Goal: Communication & Community: Ask a question

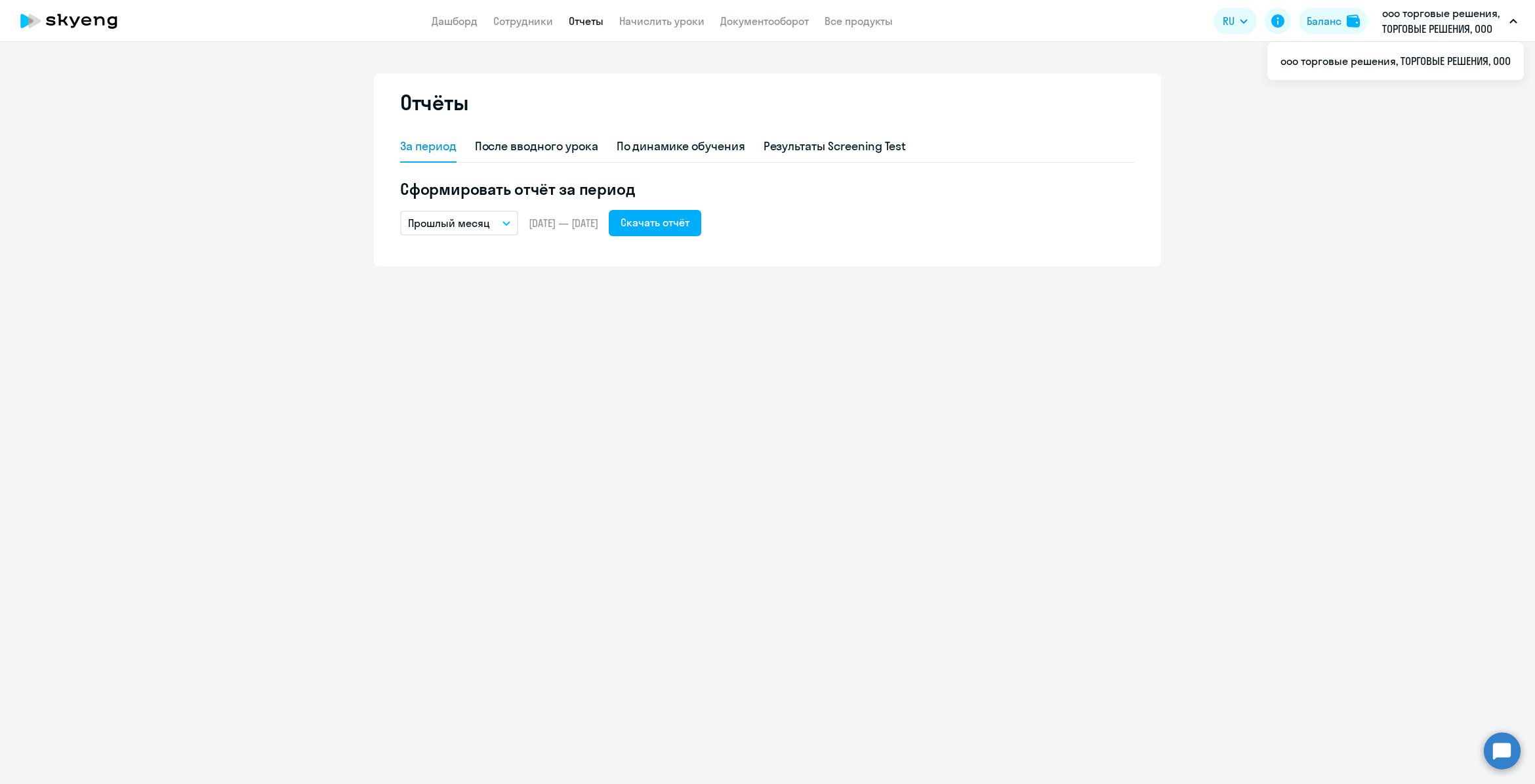
click at [1464, 28] on p "ооо торговые решения, ТОРГОВЫЕ РЕШЕНИЯ, ООО" at bounding box center [1443, 21] width 122 height 32
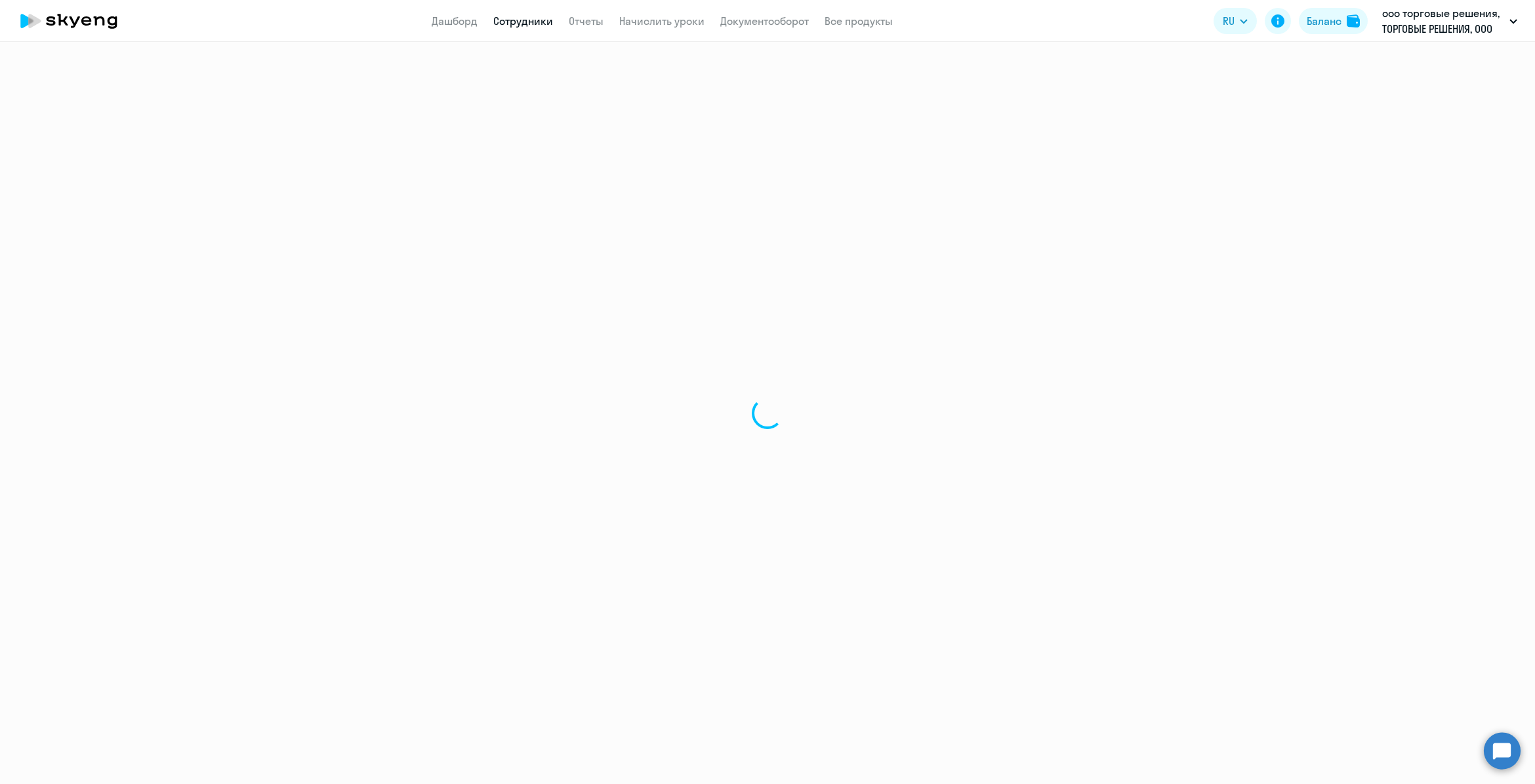
select select "30"
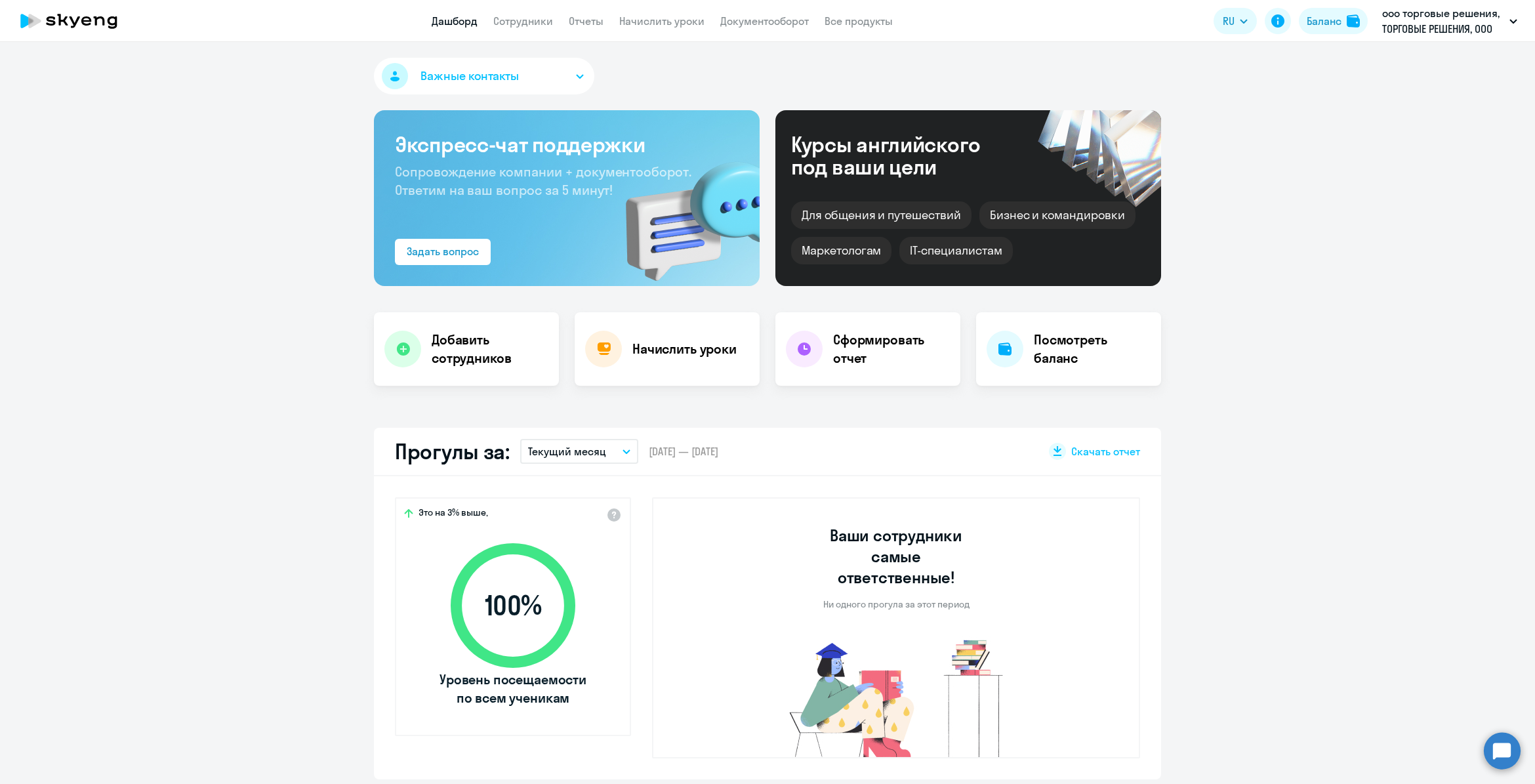
click at [437, 77] on span "Важные контакты" at bounding box center [470, 76] width 98 height 17
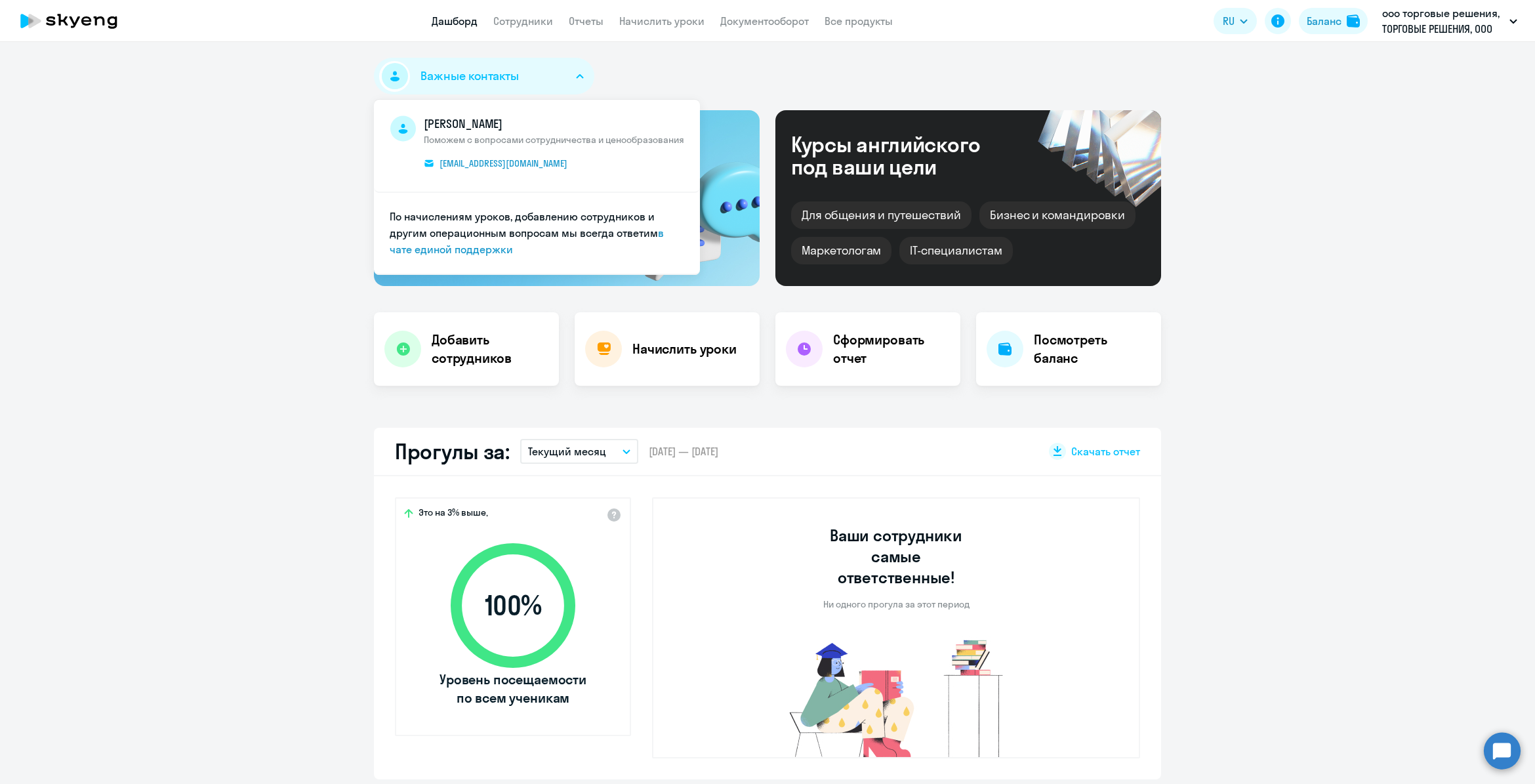
click at [500, 72] on span "Важные контакты" at bounding box center [470, 76] width 98 height 17
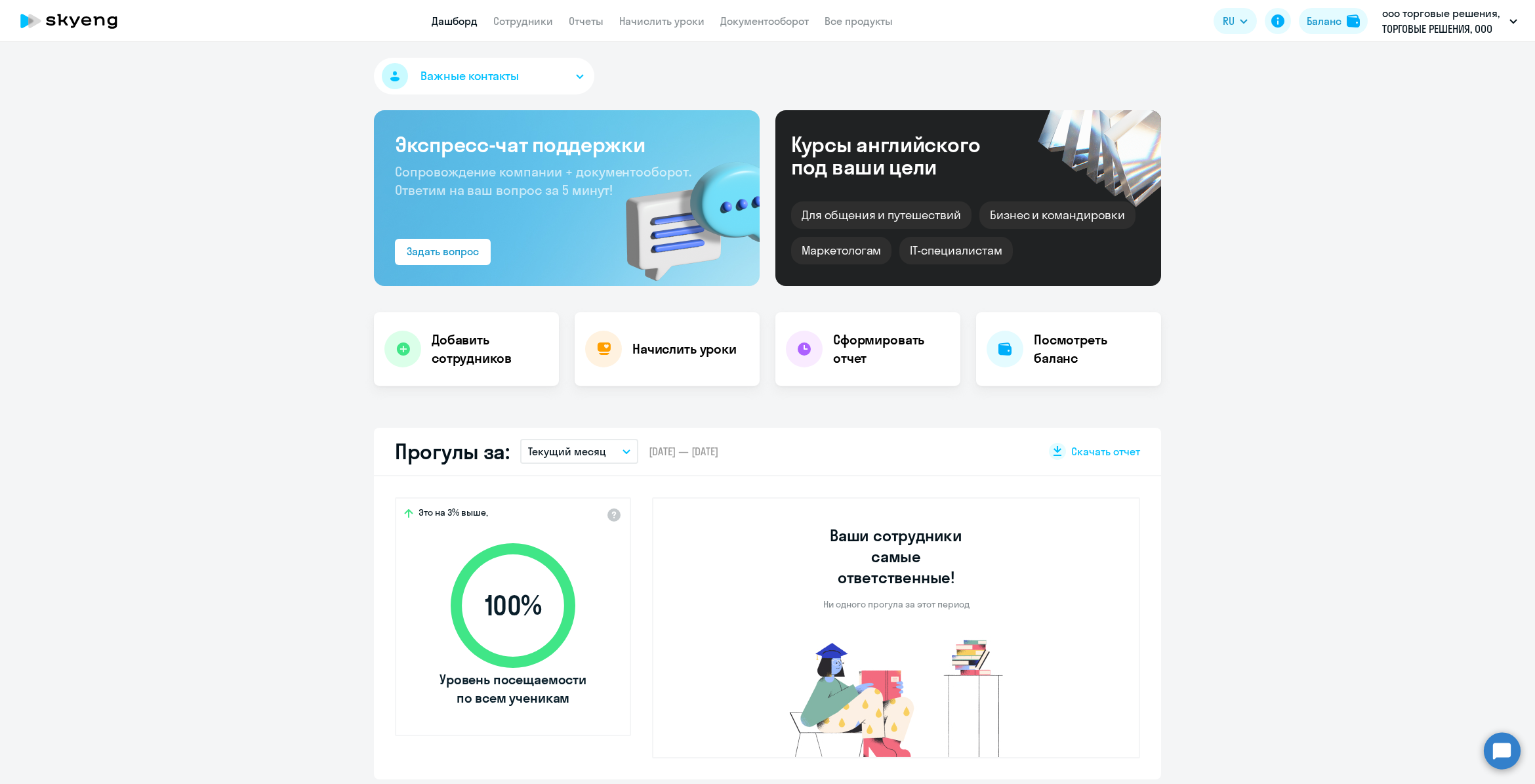
click at [500, 72] on span "Важные контакты" at bounding box center [470, 76] width 98 height 17
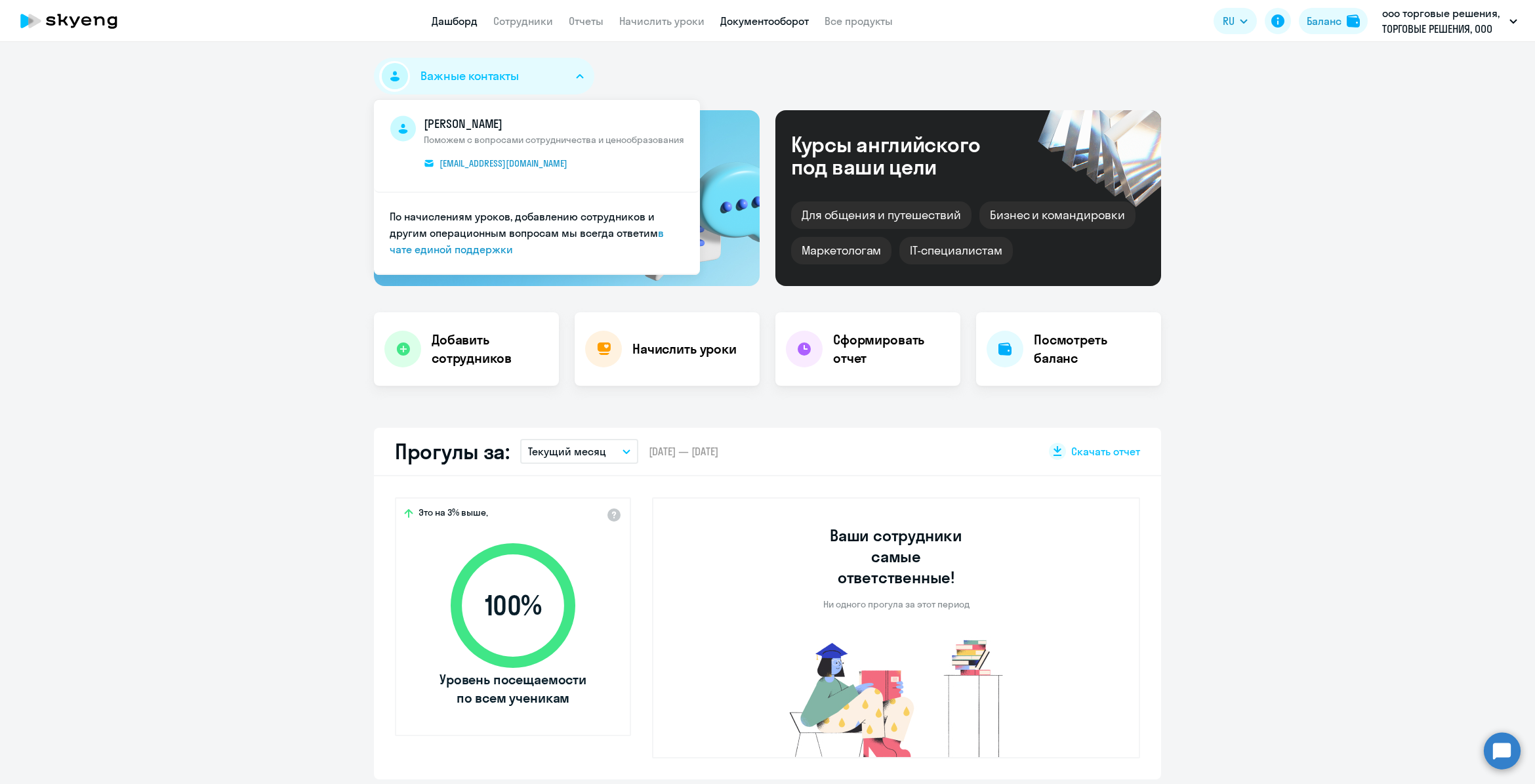
select select "30"
click at [790, 25] on link "Документооборот" at bounding box center [764, 20] width 88 height 13
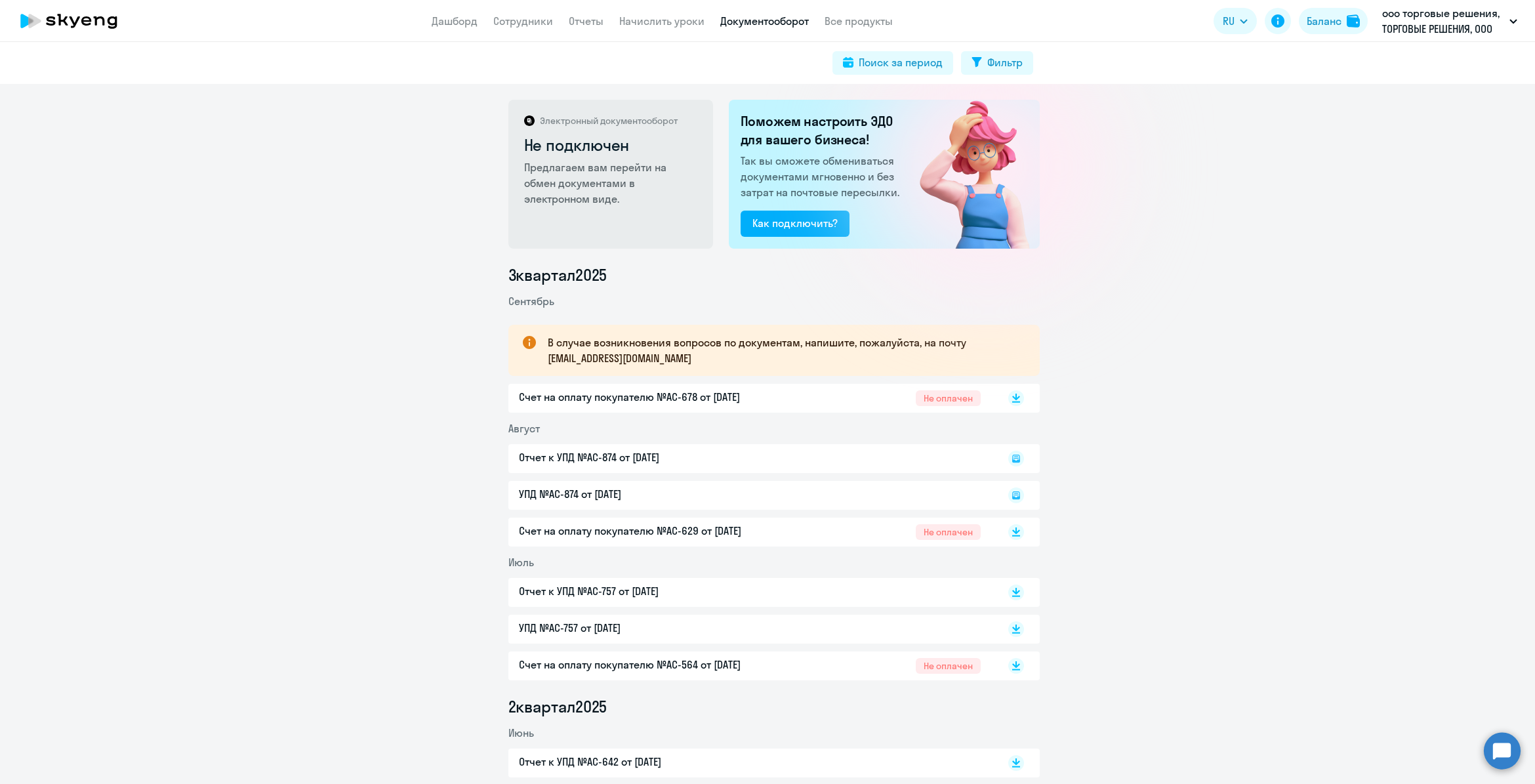
click at [1507, 748] on circle at bounding box center [1502, 750] width 37 height 37
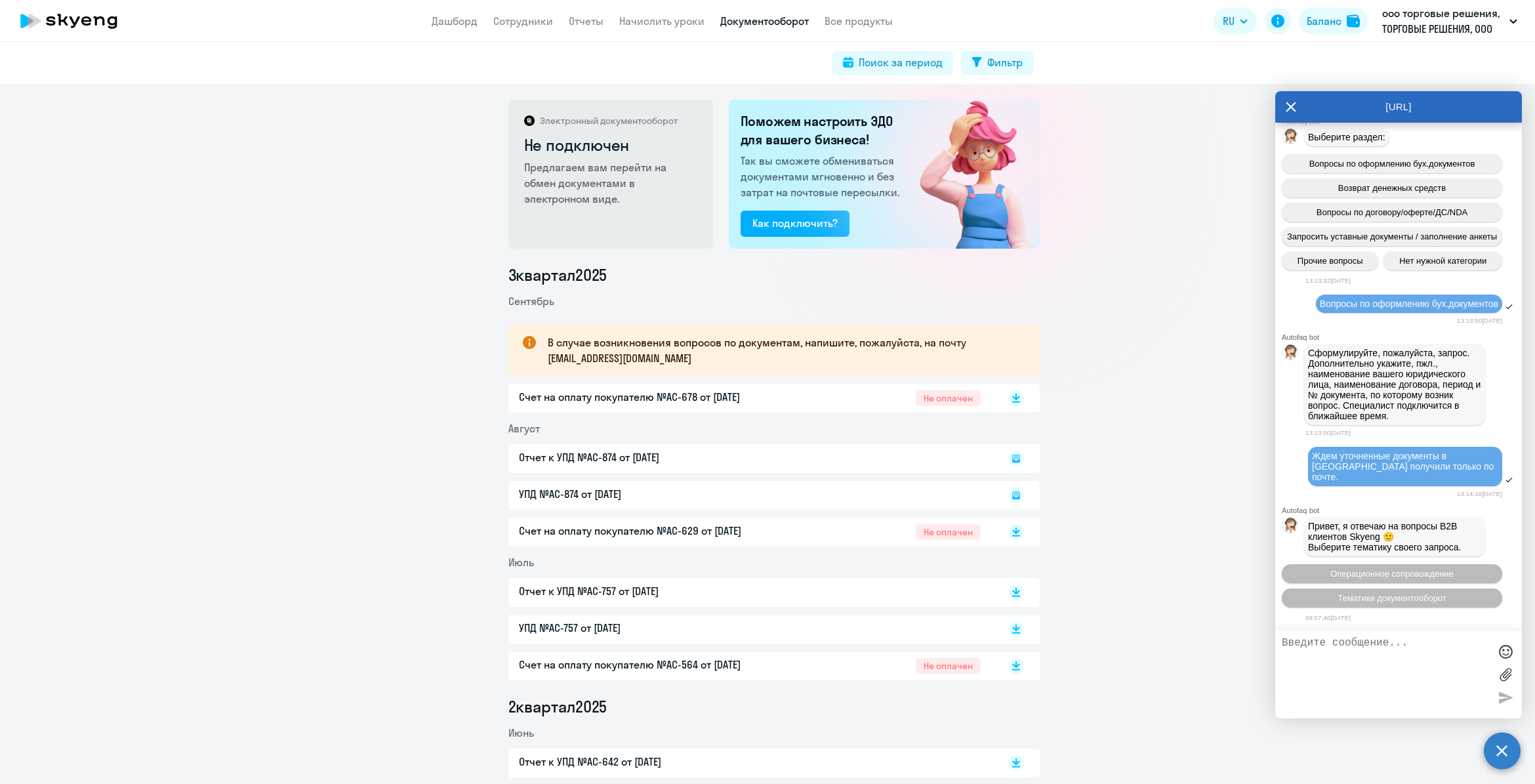
scroll to position [2428, 0]
click at [1392, 596] on span "Тематики документооборот" at bounding box center [1392, 597] width 109 height 9
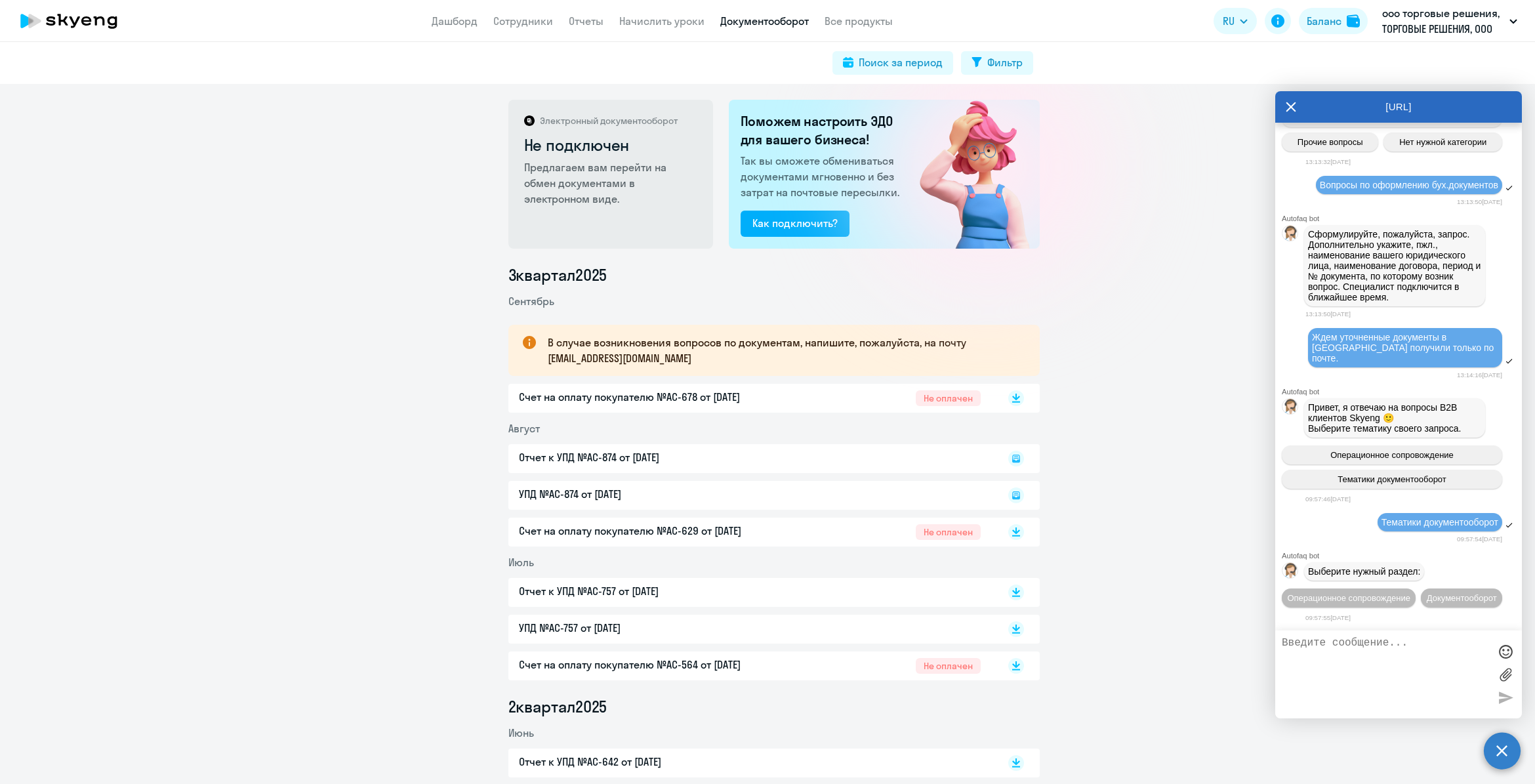
scroll to position [2569, 0]
click at [1443, 595] on button "Документооборот" at bounding box center [1461, 598] width 81 height 19
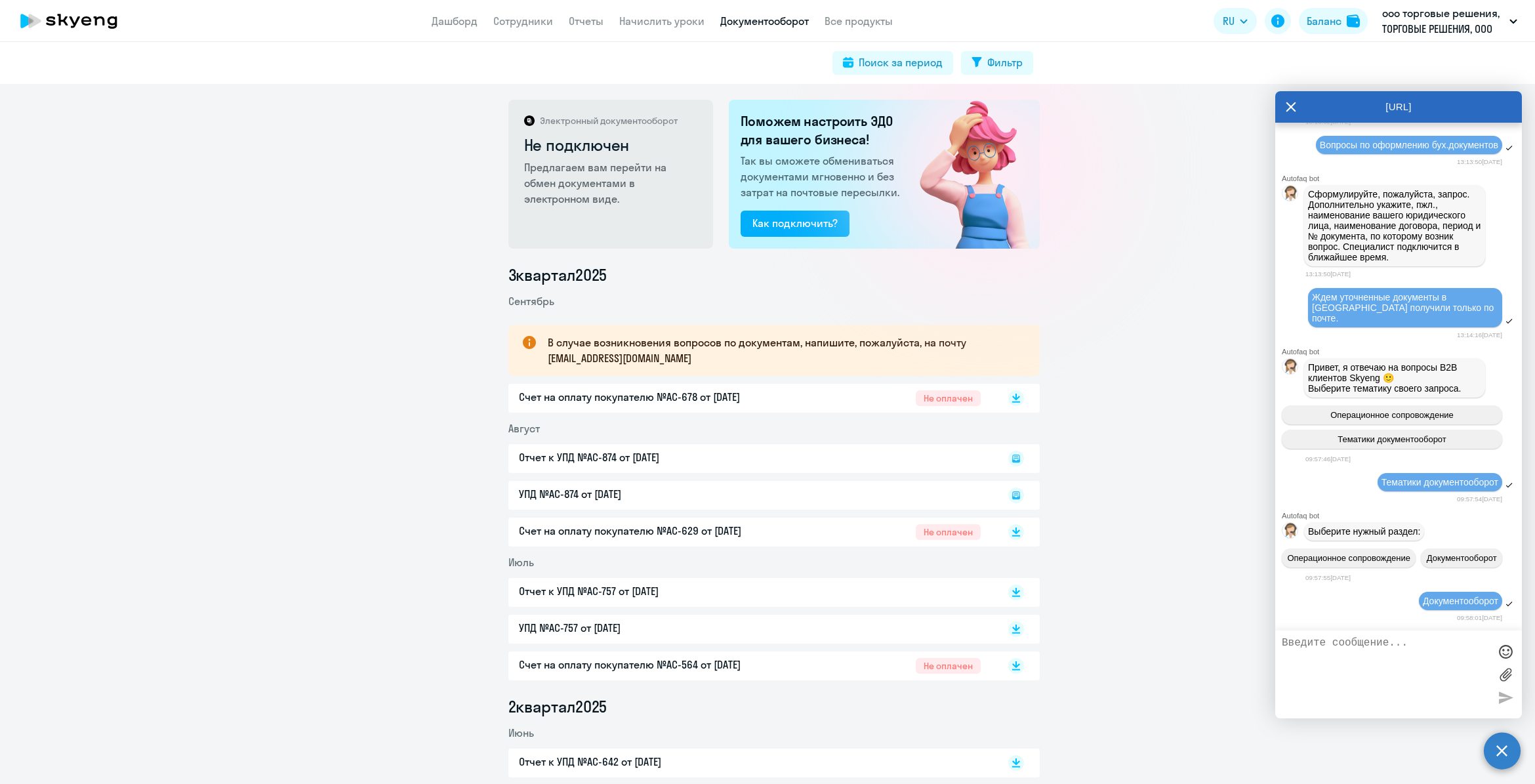
scroll to position [2782, 0]
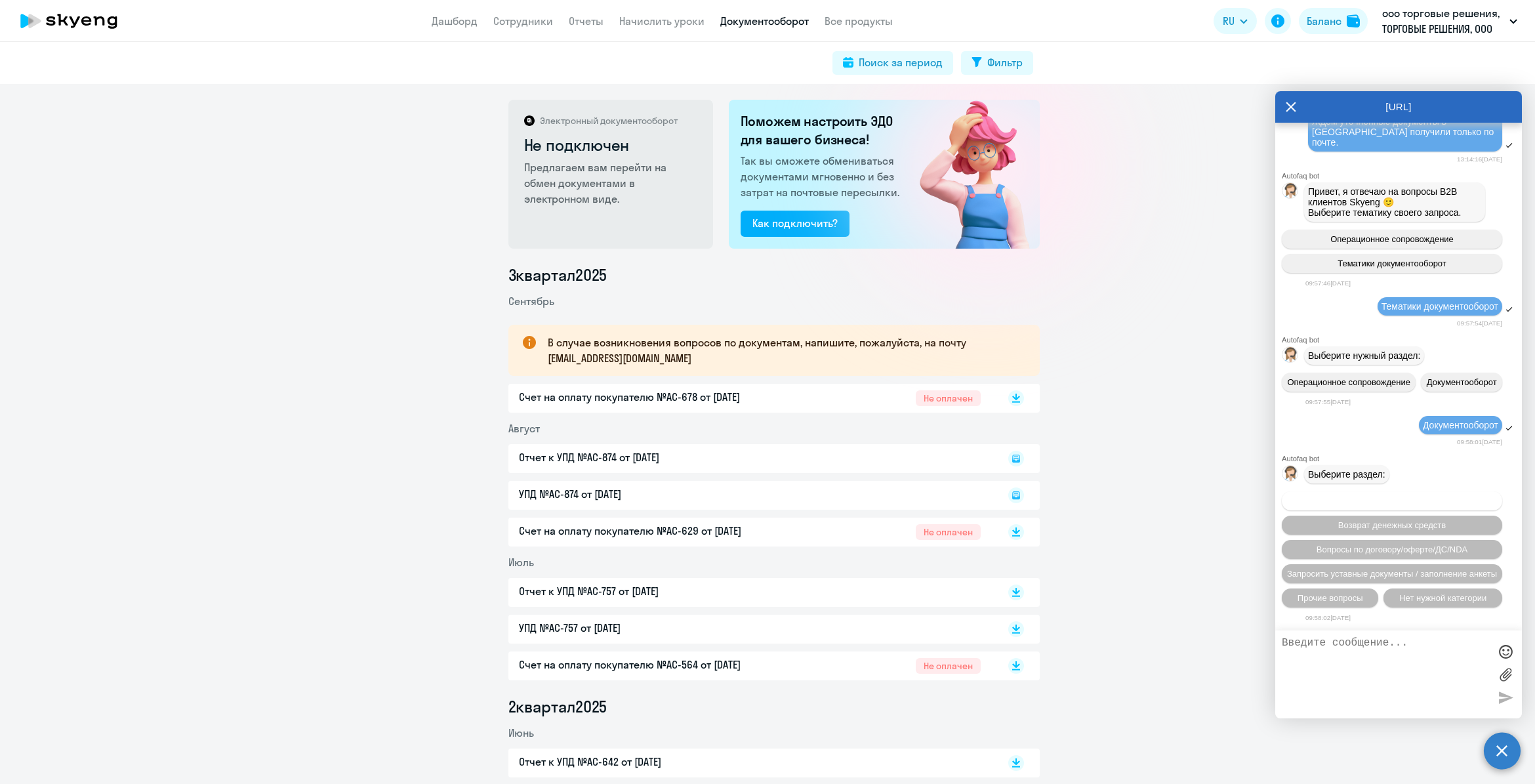
click at [1414, 503] on span "Вопросы по оформлению бух.документов" at bounding box center [1392, 500] width 166 height 9
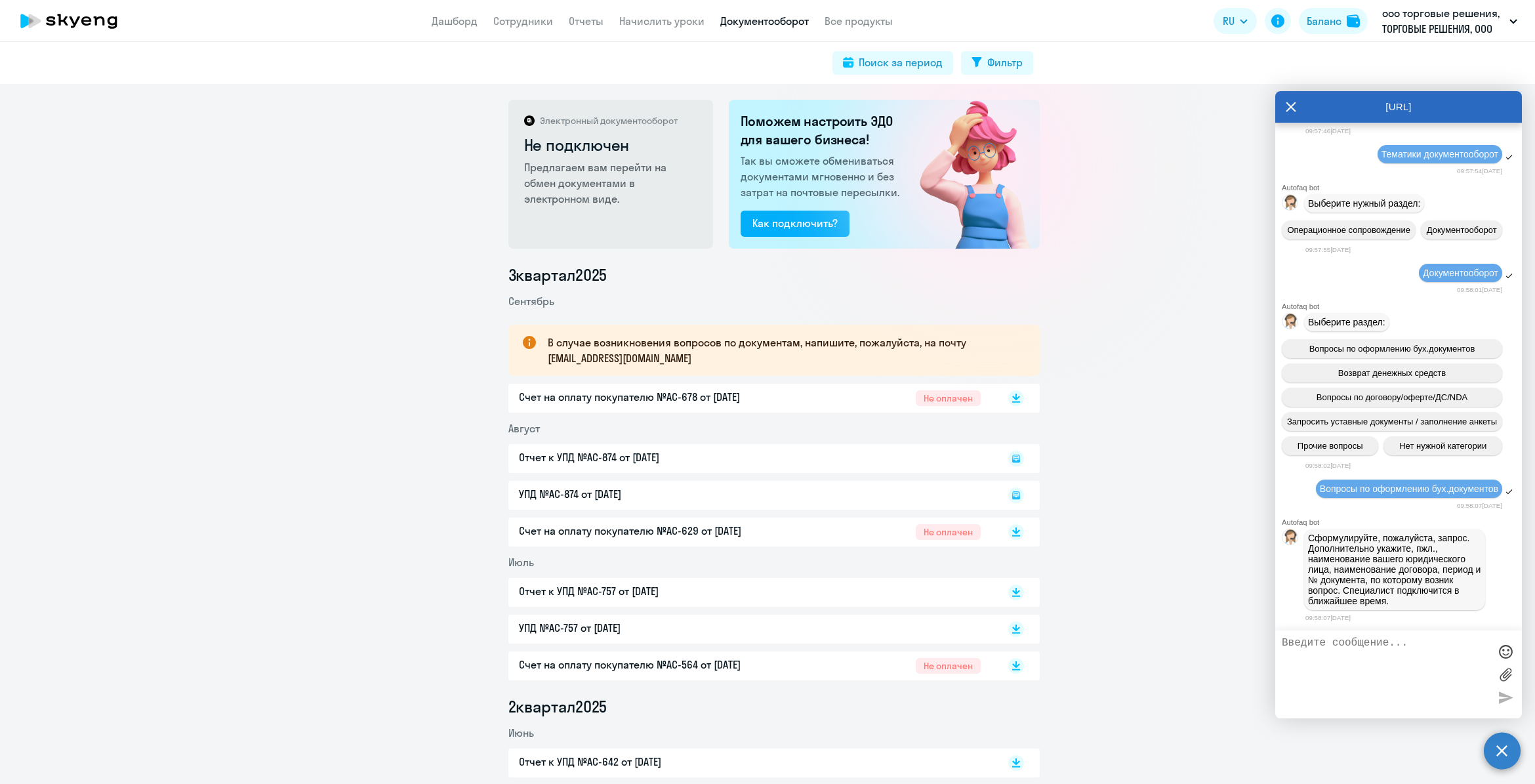
scroll to position [2940, 0]
click at [1355, 655] on textarea at bounding box center [1385, 674] width 207 height 75
type textarea "T"
type textarea "N"
type textarea "В"
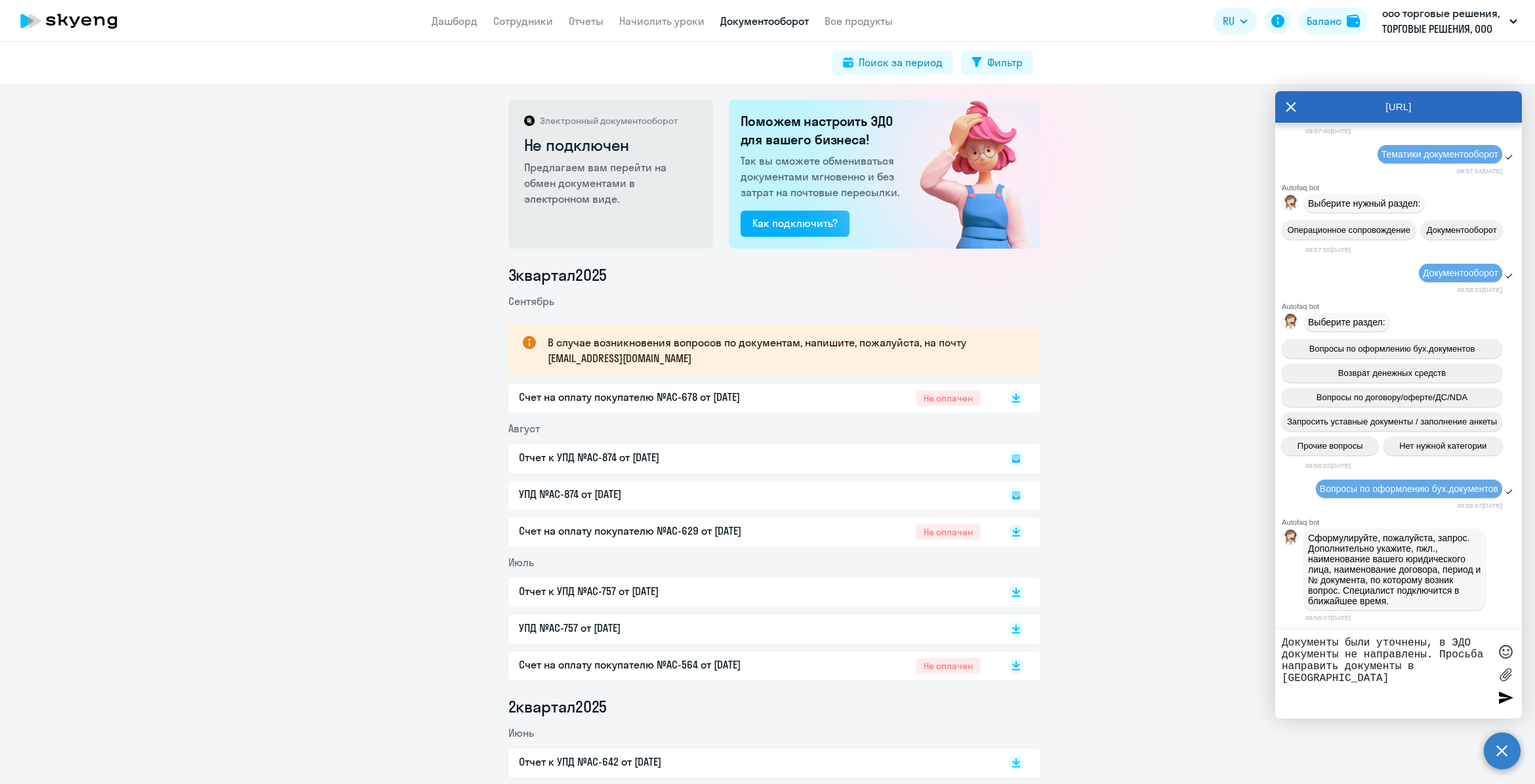
type textarea "Документы были уточнены, в ЭДО документы не направлены. Просьба направить докум…"
click at [1510, 697] on div at bounding box center [1505, 697] width 20 height 20
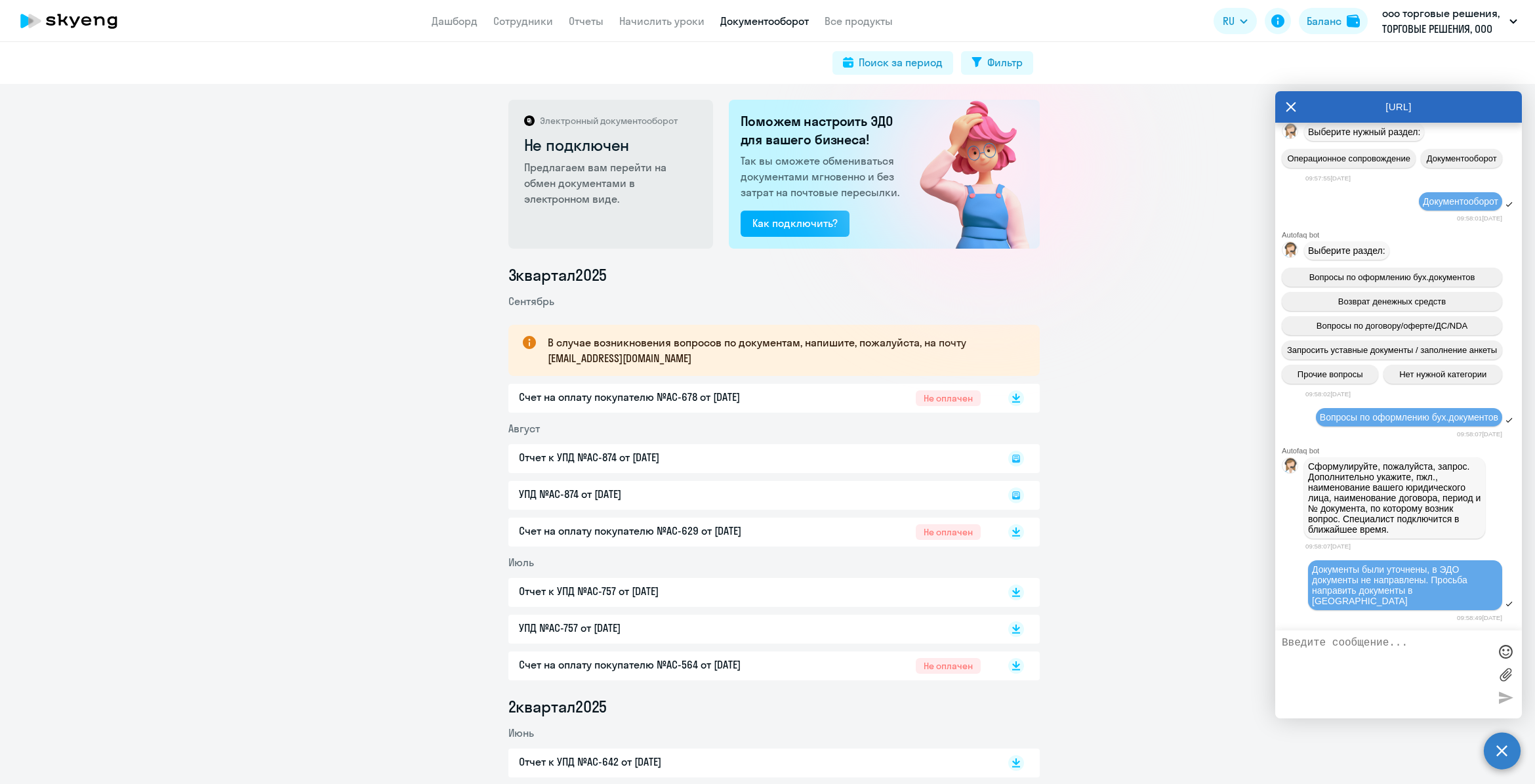
click at [1418, 652] on textarea at bounding box center [1385, 674] width 207 height 75
click at [1482, 641] on textarea "ООО "Торговые решения", договор УПД 14533 от [DATE]" at bounding box center [1385, 674] width 207 height 75
click at [1480, 643] on textarea "ООО "Торговые решения", договор УПД 14533 от [DATE]" at bounding box center [1385, 674] width 207 height 75
click at [1325, 652] on textarea "ООО "Торговые решения", договор Д/ОАНО 20/21/674 от [DATE] УПД 14533 от [DATE]" at bounding box center [1385, 674] width 207 height 75
type textarea "ООО "Торговые решения", договор Д/ОАНО20/21/674 от [DATE] УПД 14533 от [DATE]"
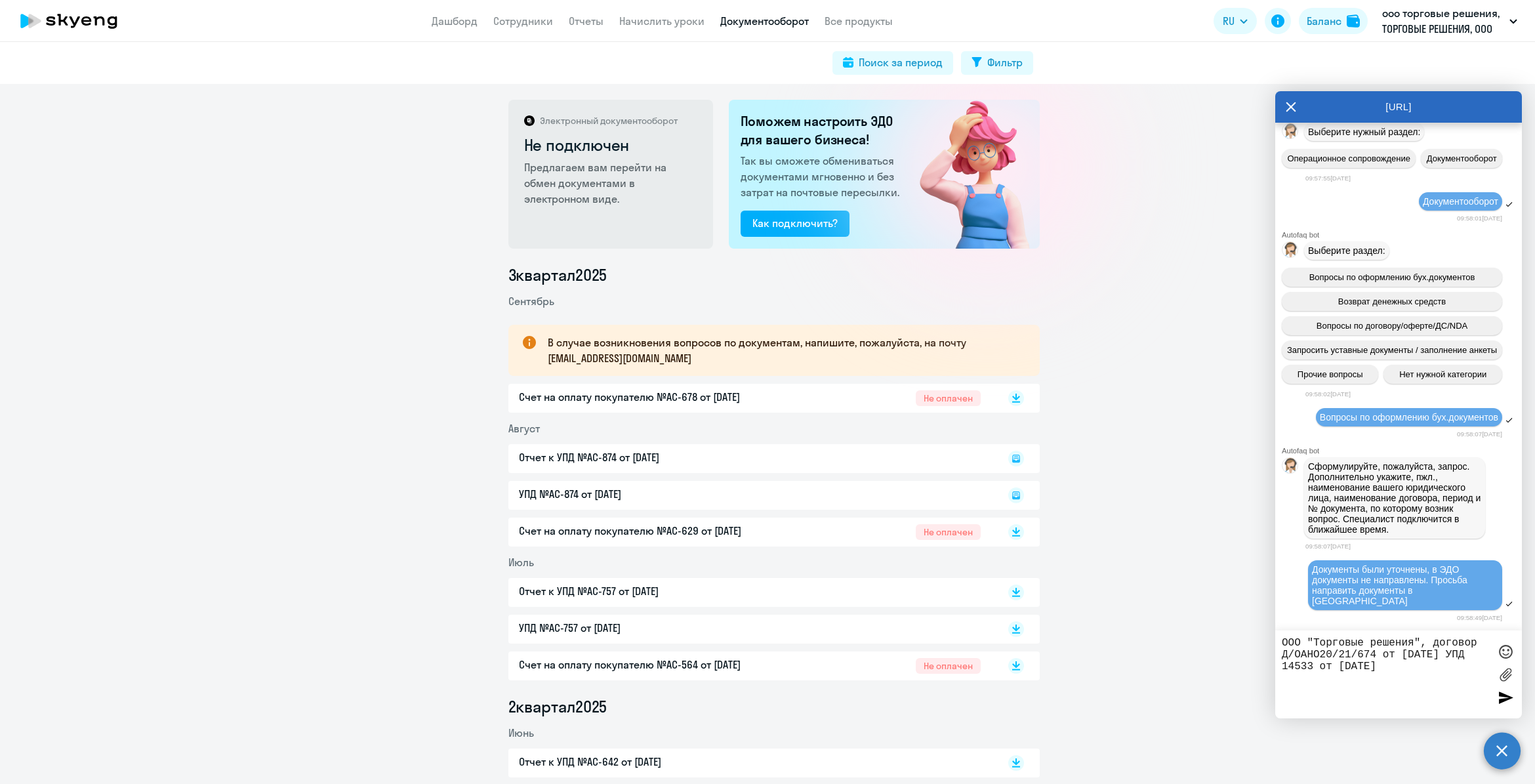
click at [1502, 696] on div at bounding box center [1505, 697] width 20 height 20
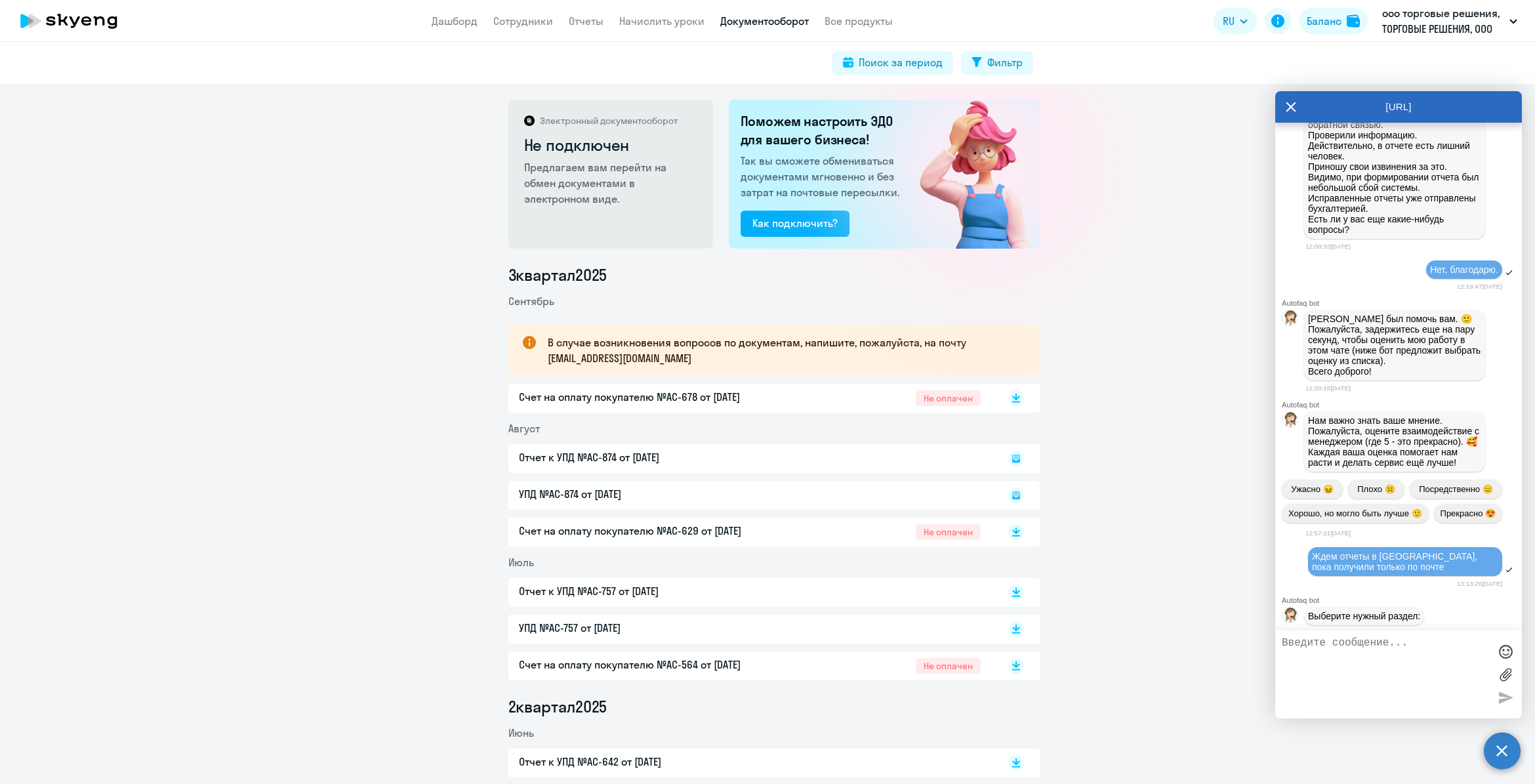
scroll to position [1688, 0]
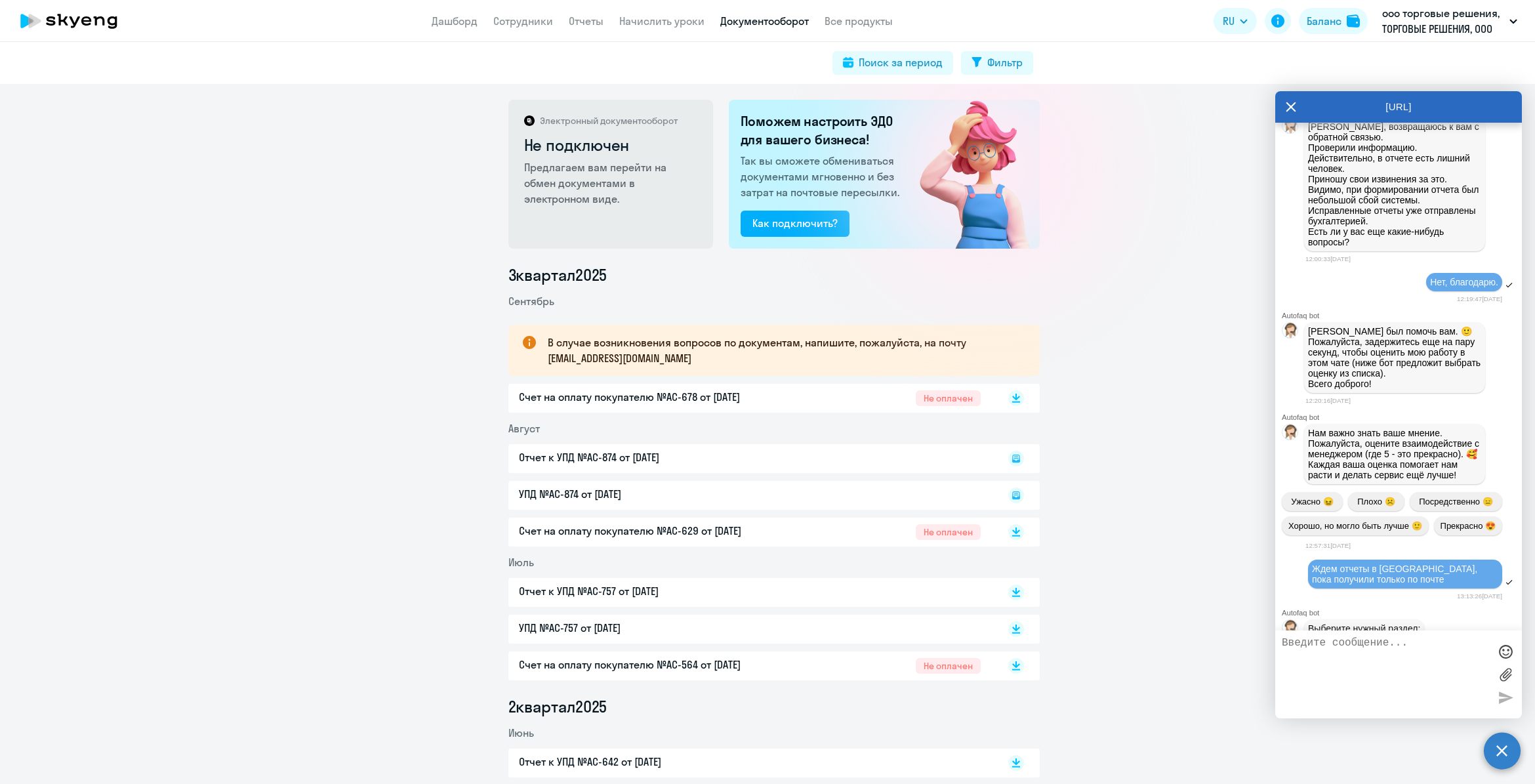
click at [1375, 221] on p "[PERSON_NAME], возвращаюсь к вам с обратной связью. Проверили информацию. Дейст…" at bounding box center [1395, 184] width 173 height 126
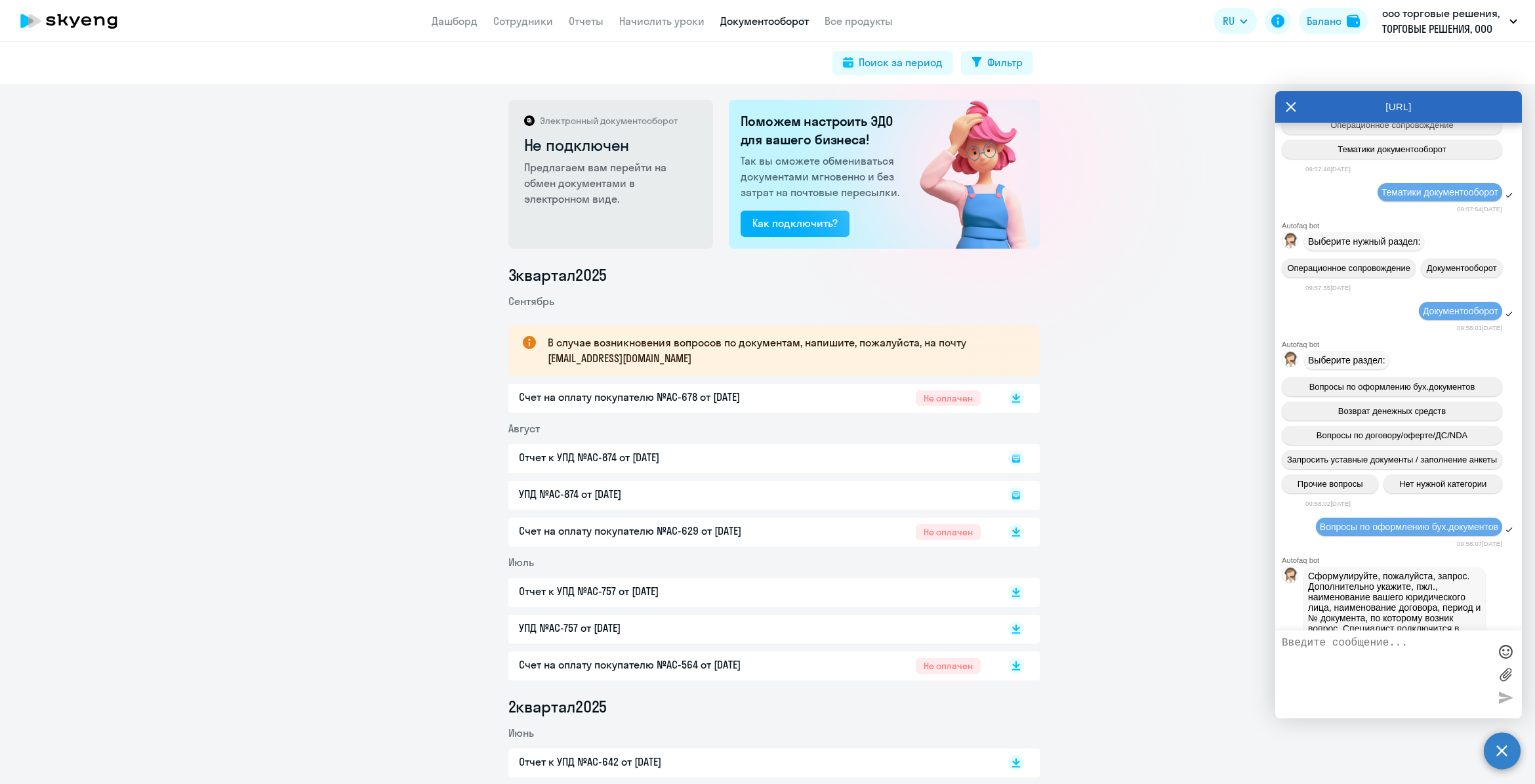
scroll to position [3058, 0]
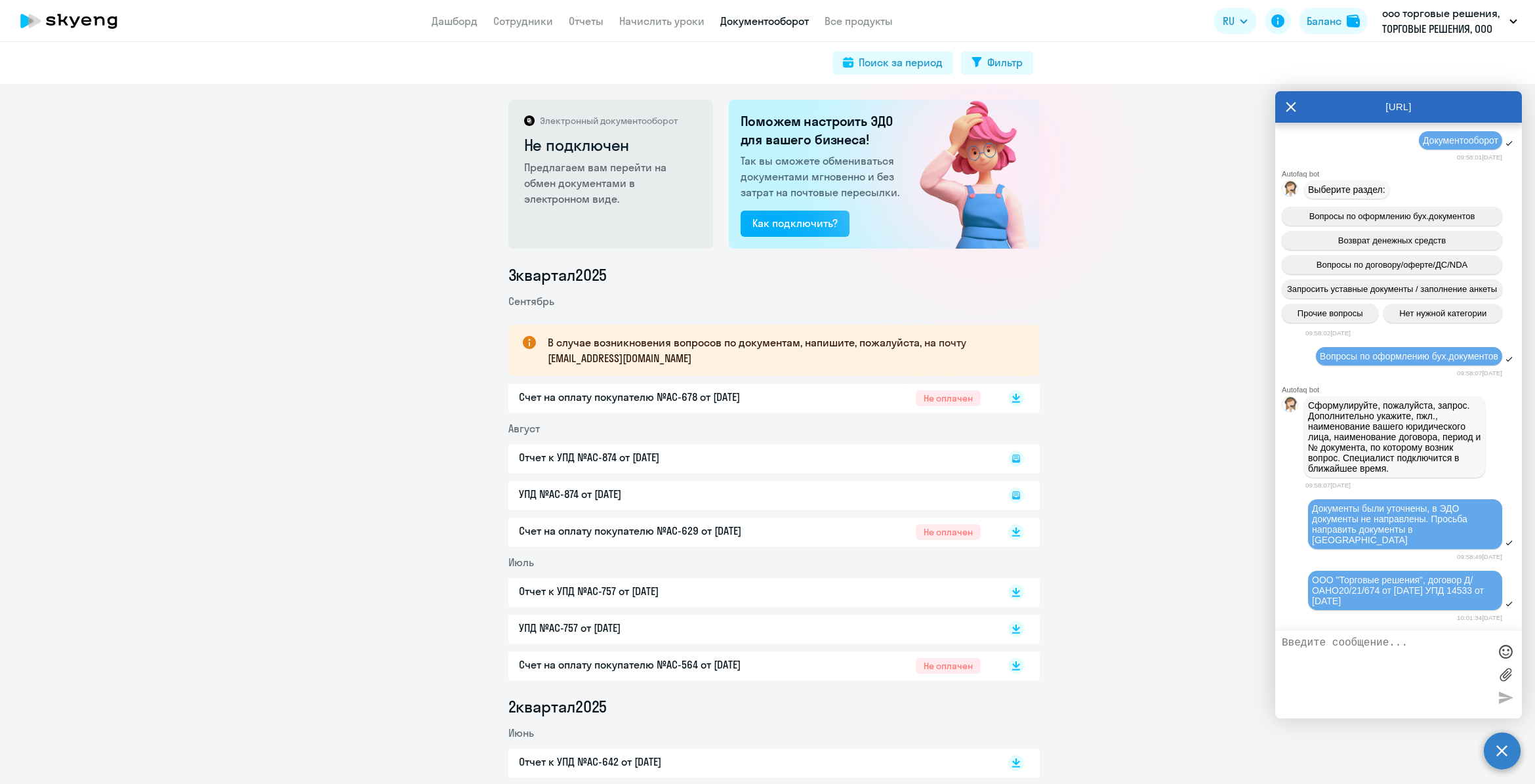
click at [1444, 656] on textarea at bounding box center [1385, 674] width 207 height 75
click at [1371, 582] on span "ООО "Торговые решения", договор Д/ОАНО20/21/674 от [DATE] УПД 14533 от [DATE]" at bounding box center [1399, 590] width 174 height 32
click at [1371, 592] on span "ООО "Торговые решения", договор Д/ОАНО20/21/674 от [DATE] УПД 14533 от [DATE]" at bounding box center [1399, 590] width 174 height 32
click at [604, 457] on div "Отчет к УПД №AC-874 от [DATE]" at bounding box center [774, 459] width 531 height 29
click at [1010, 495] on rect at bounding box center [1016, 495] width 16 height 16
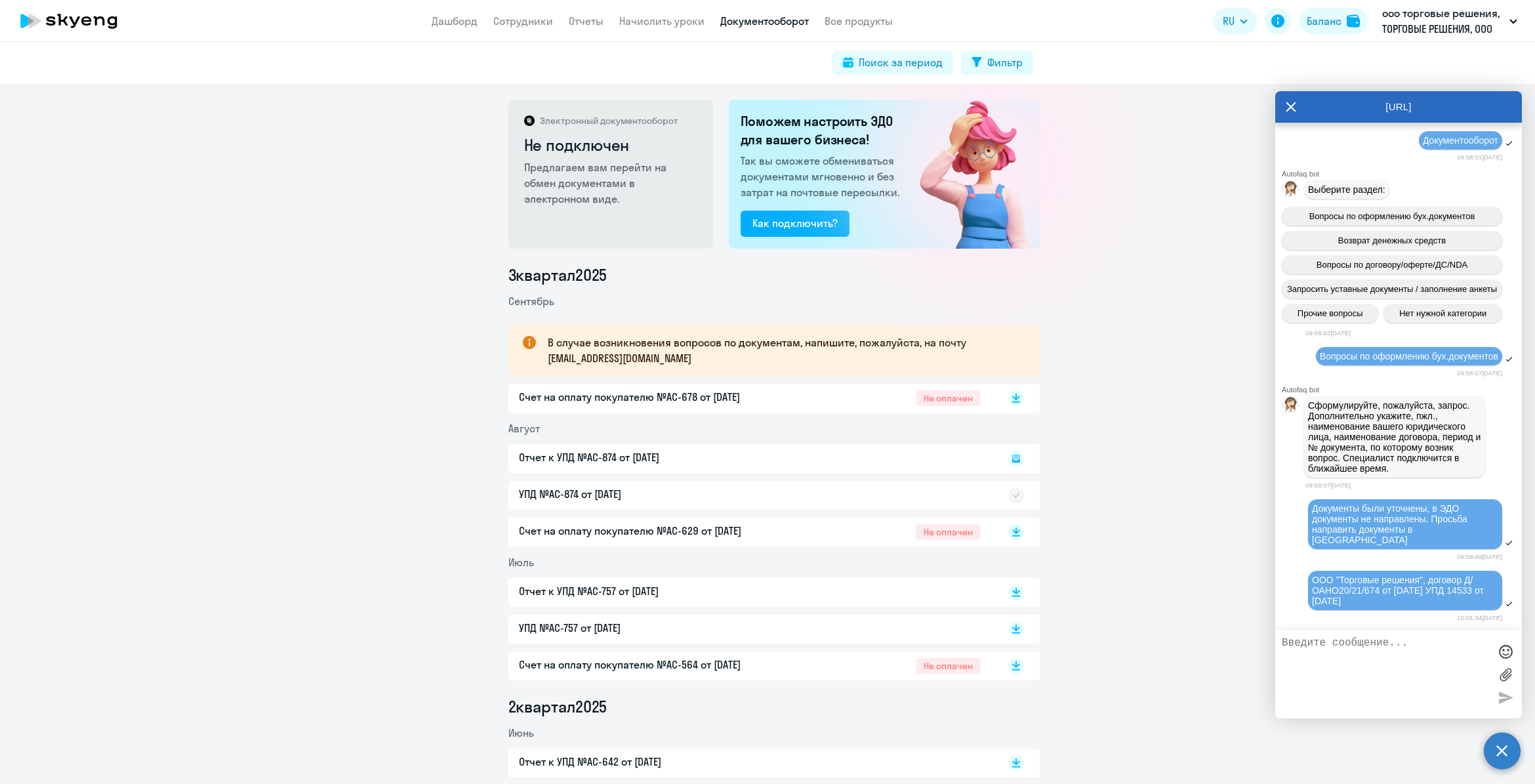
click at [857, 495] on div "УПД №AC-874 от [DATE]" at bounding box center [774, 495] width 531 height 29
click at [582, 494] on div "УПД №AC-874 от [DATE]" at bounding box center [774, 495] width 531 height 29
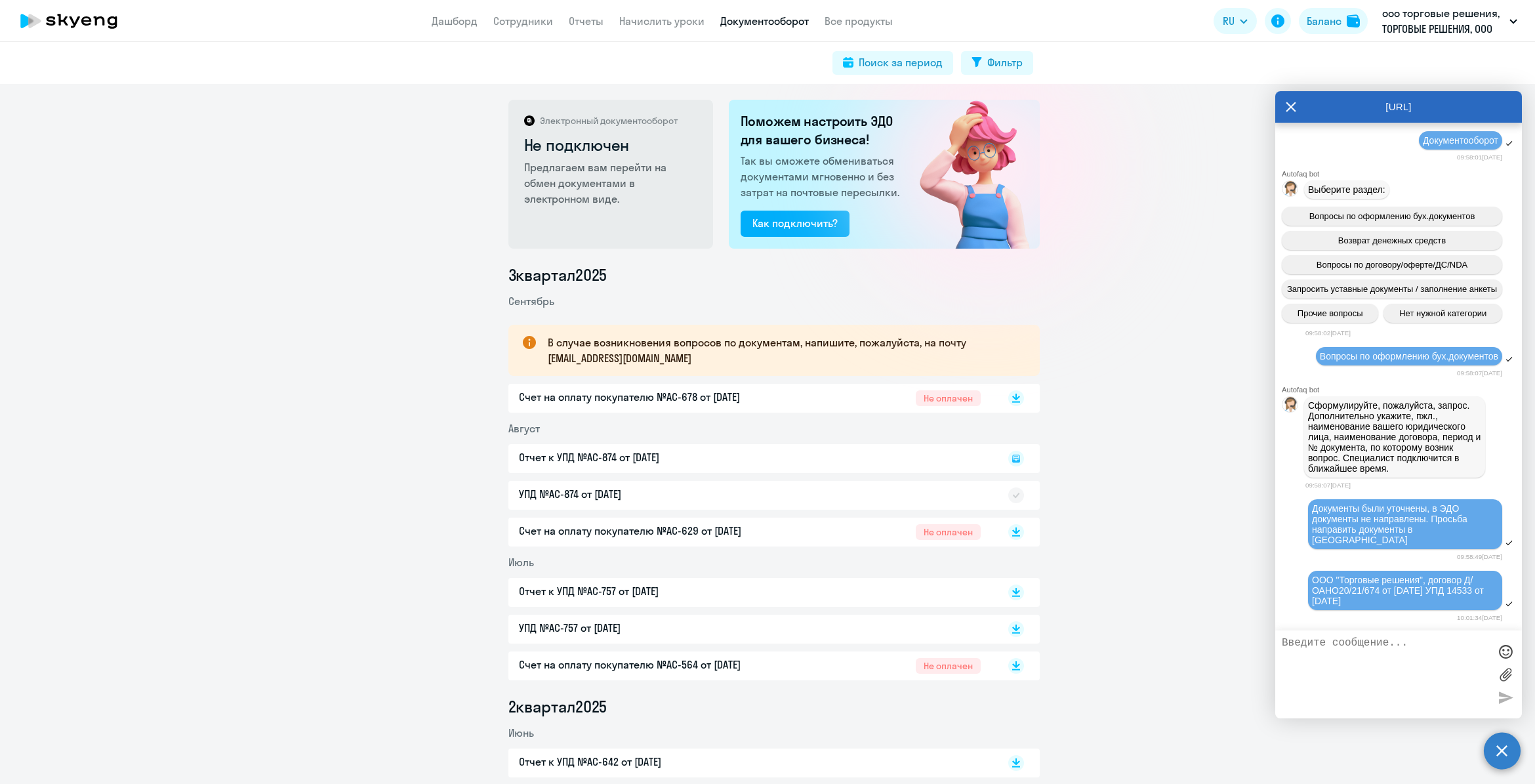
click at [680, 502] on div "УПД №AC-874 от [DATE]" at bounding box center [774, 495] width 531 height 29
click at [931, 490] on div "УПД №AC-874 от [DATE]" at bounding box center [774, 495] width 531 height 29
click at [1012, 460] on icon at bounding box center [1016, 459] width 8 height 8
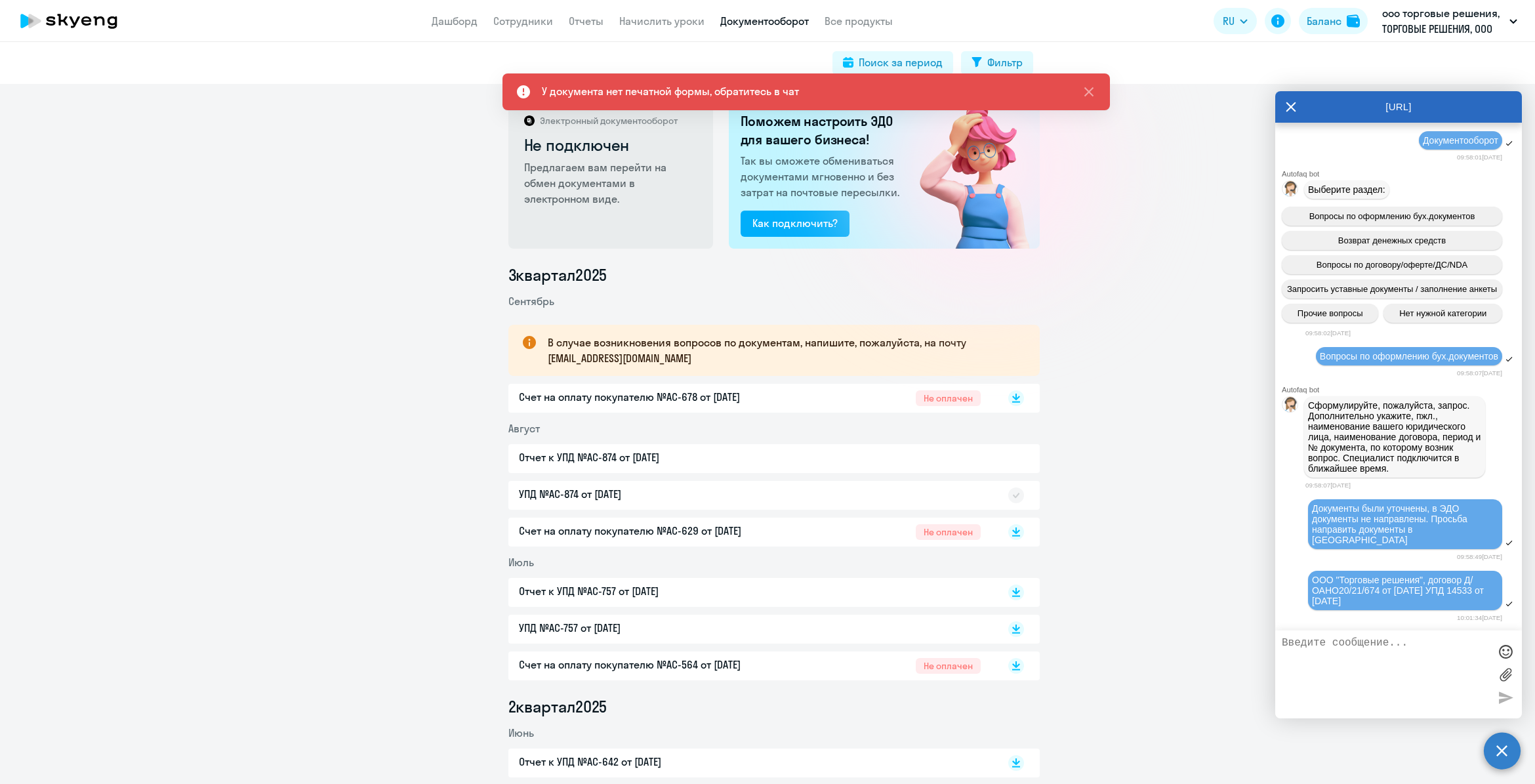
click at [710, 495] on div "УПД №AC-874 от [DATE]" at bounding box center [774, 495] width 531 height 29
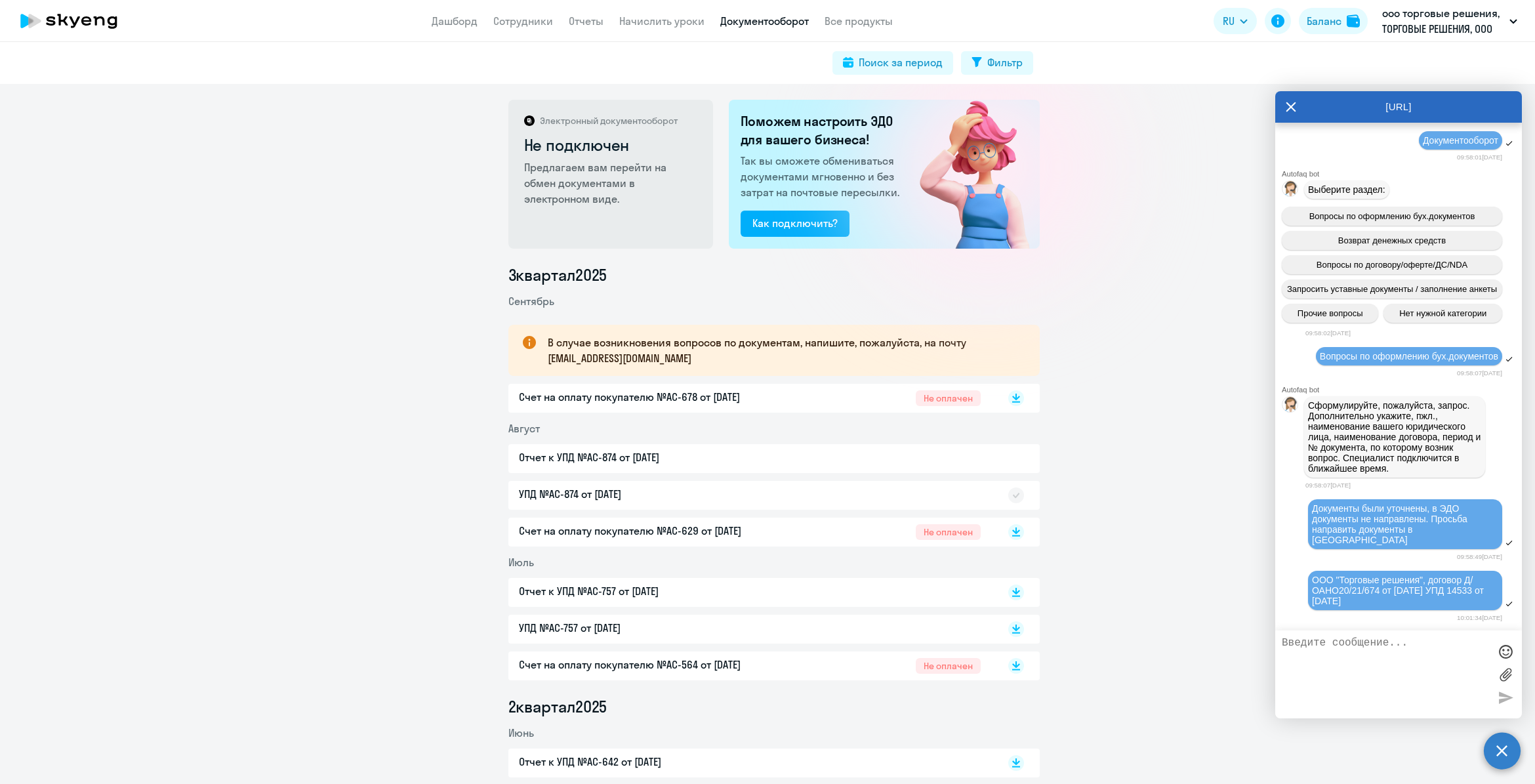
click at [533, 455] on div "Отчет к УПД №AC-874 от [DATE]" at bounding box center [774, 459] width 531 height 29
click at [1407, 643] on textarea at bounding box center [1385, 674] width 207 height 75
click at [1340, 660] on textarea at bounding box center [1385, 674] width 207 height 75
type textarea "главное меню"
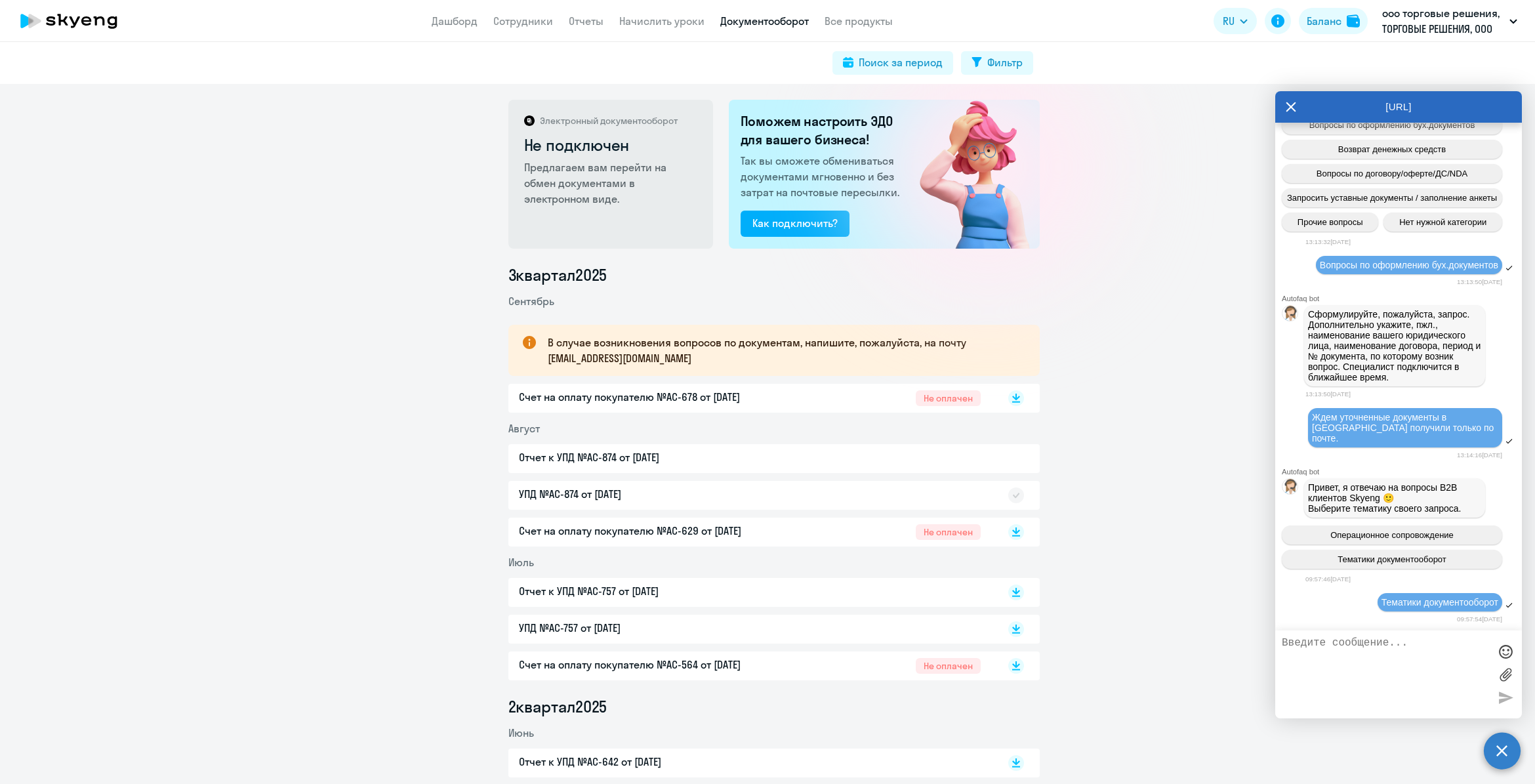
scroll to position [3097, 0]
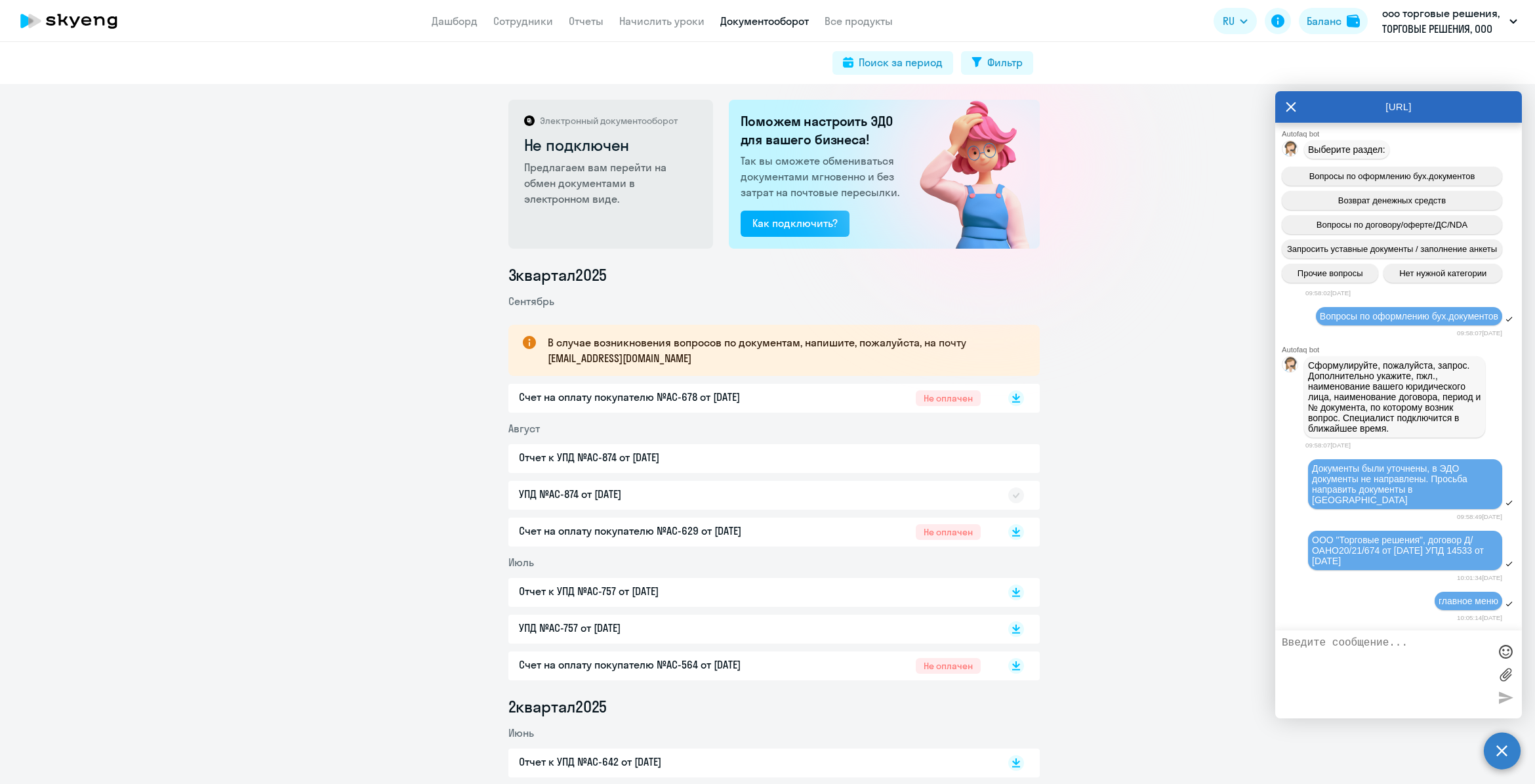
click at [1294, 106] on icon at bounding box center [1291, 107] width 10 height 32
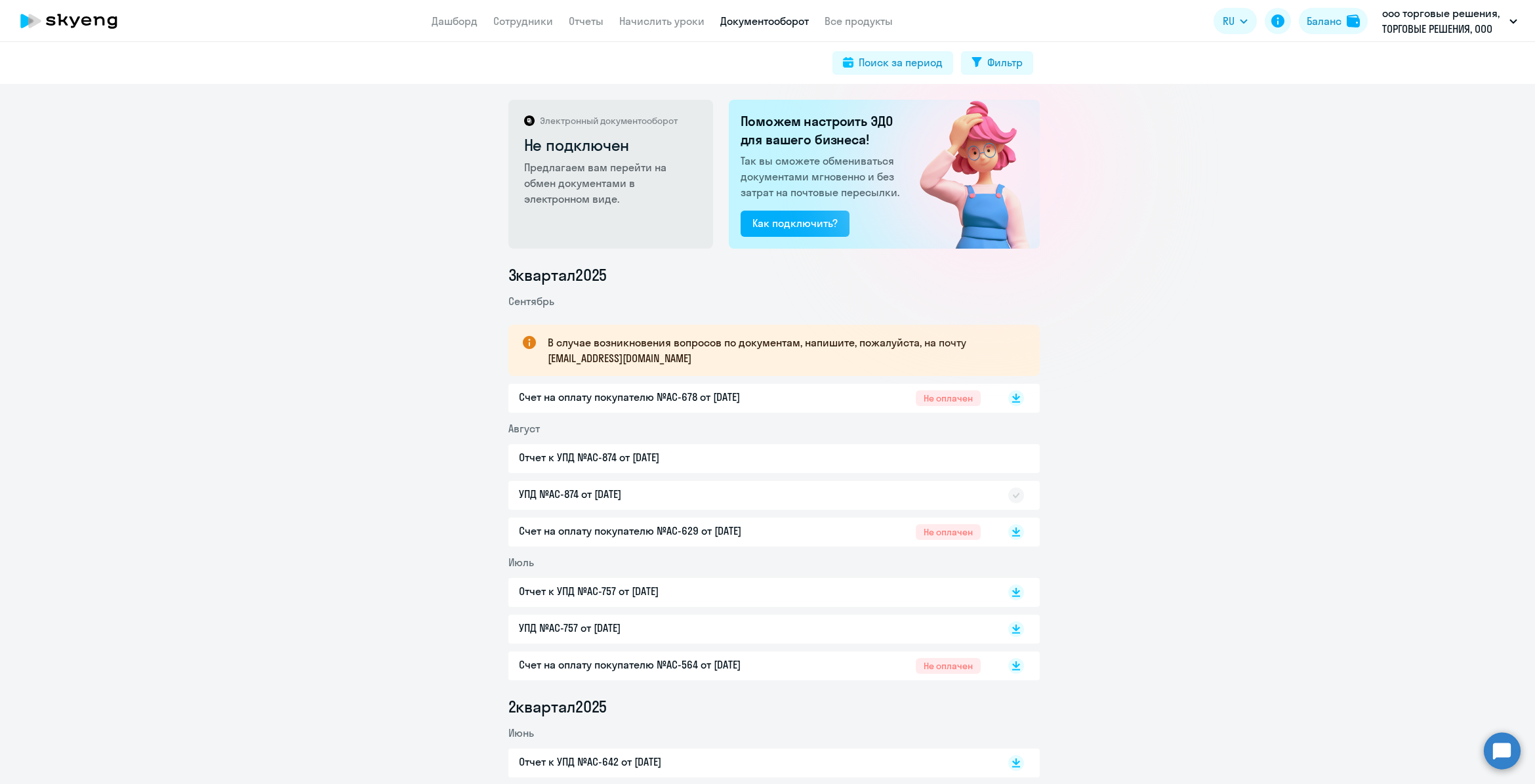
click at [1500, 756] on circle at bounding box center [1502, 750] width 37 height 37
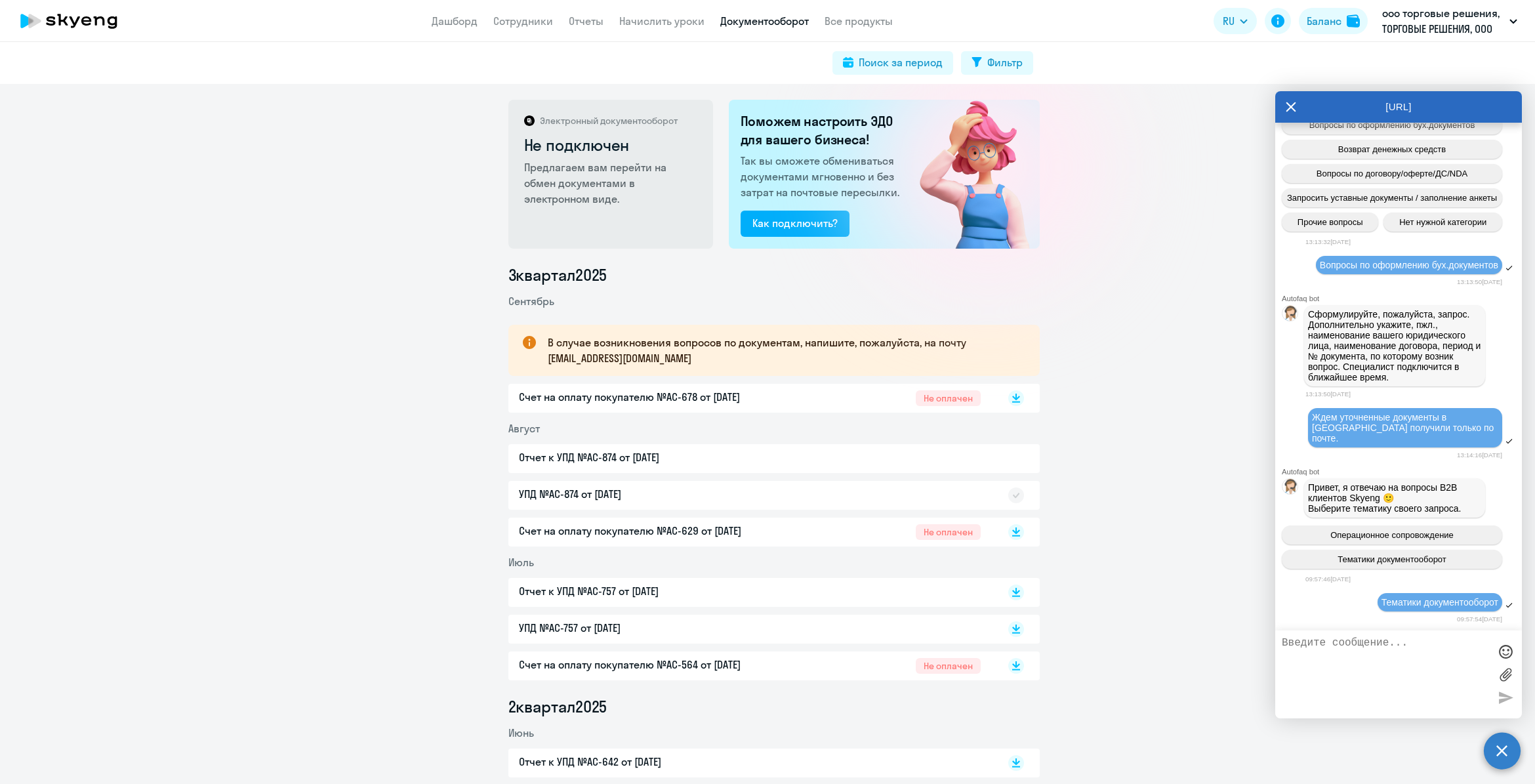
scroll to position [2312, 0]
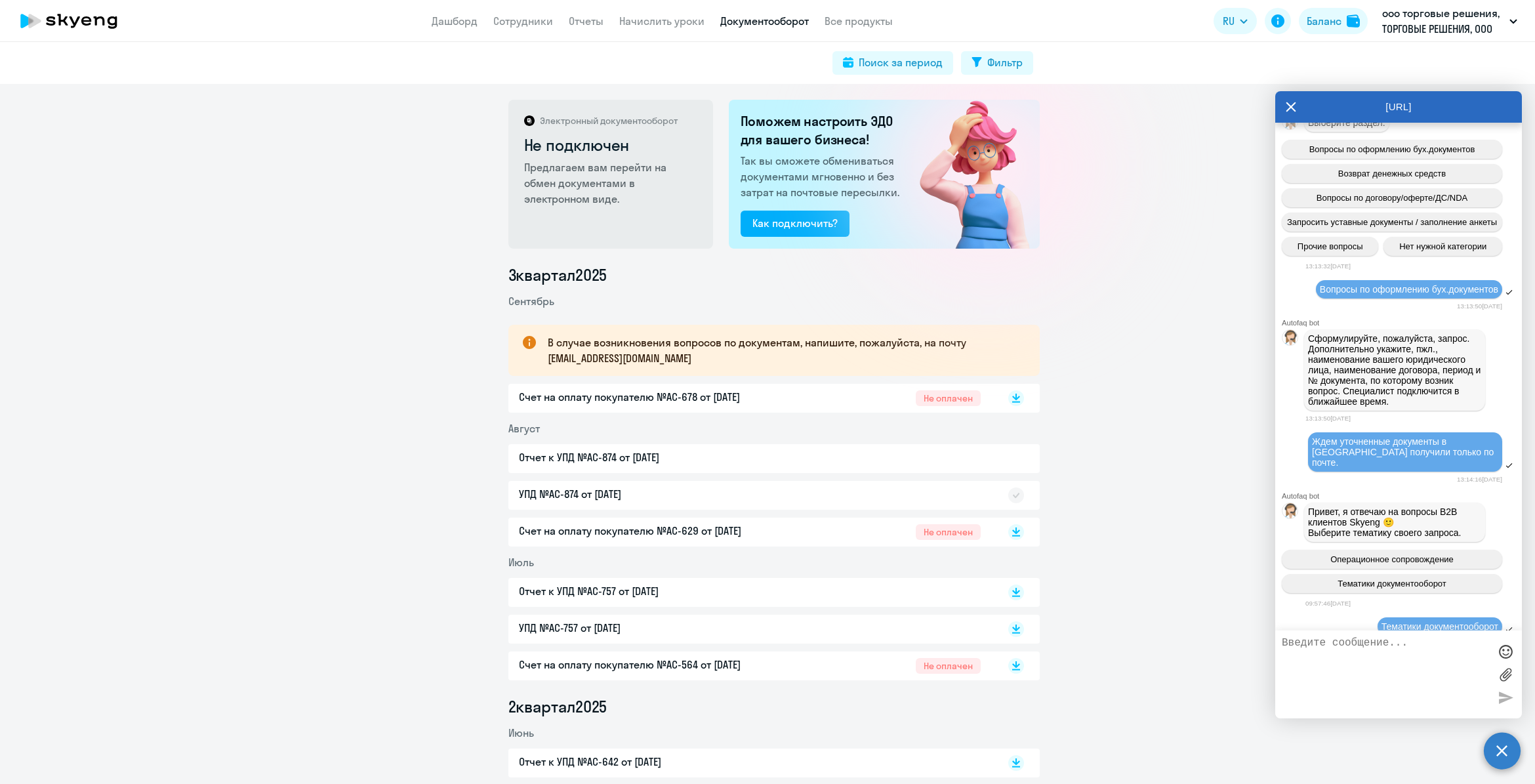
click at [1372, 128] on span "Выберите раздел:" at bounding box center [1347, 122] width 77 height 10
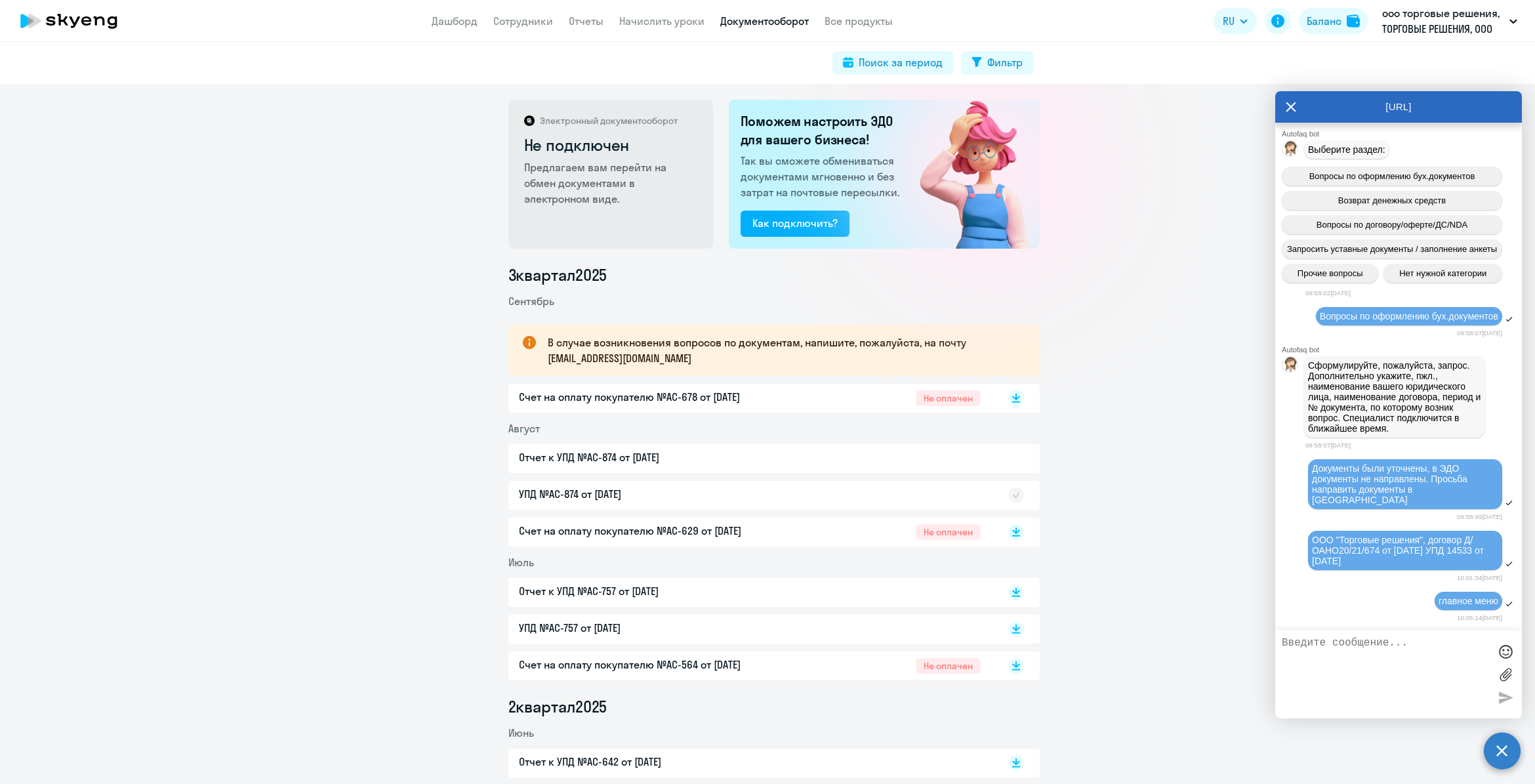
click at [1290, 112] on icon at bounding box center [1291, 107] width 10 height 32
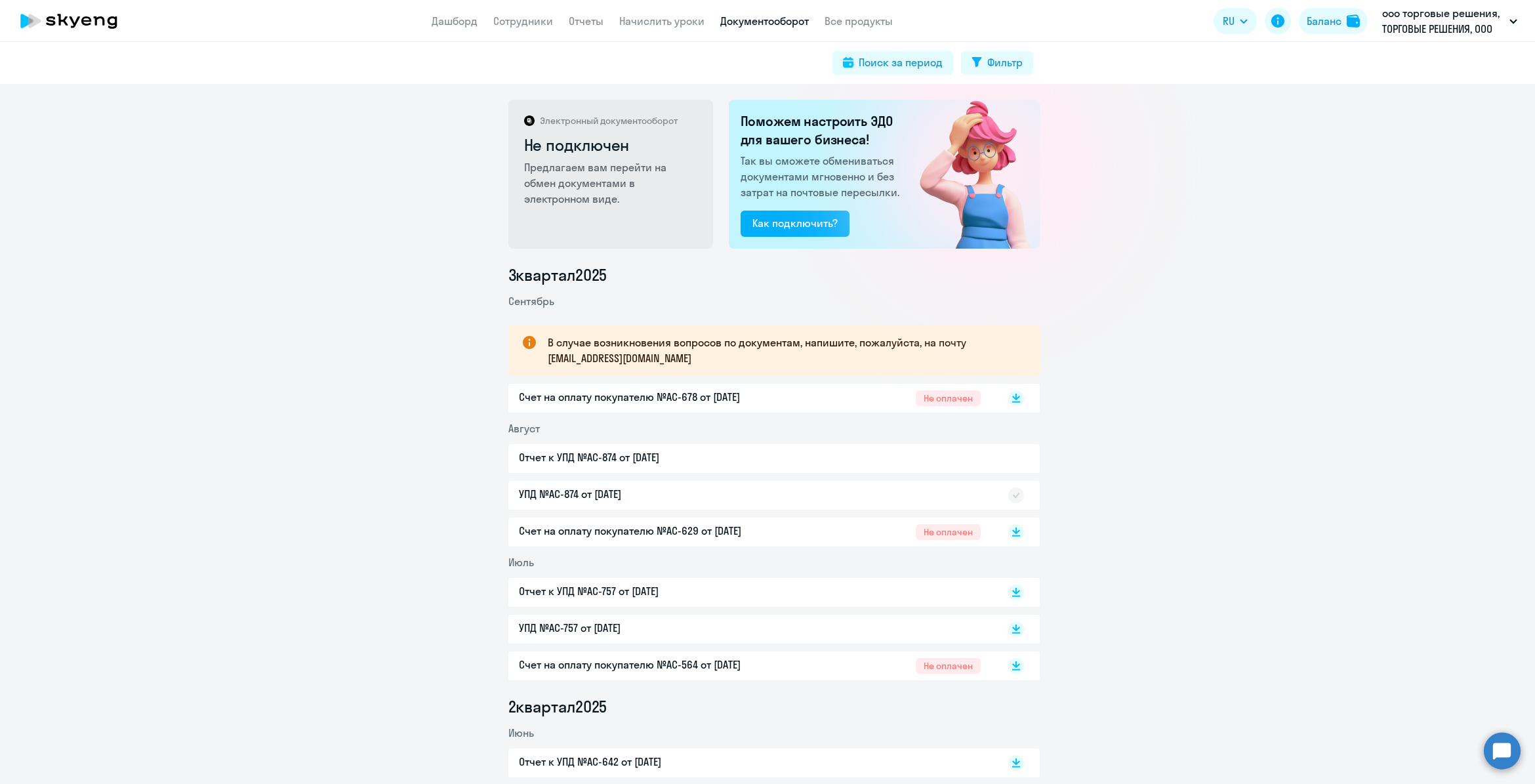
click at [1494, 752] on circle at bounding box center [1502, 750] width 37 height 37
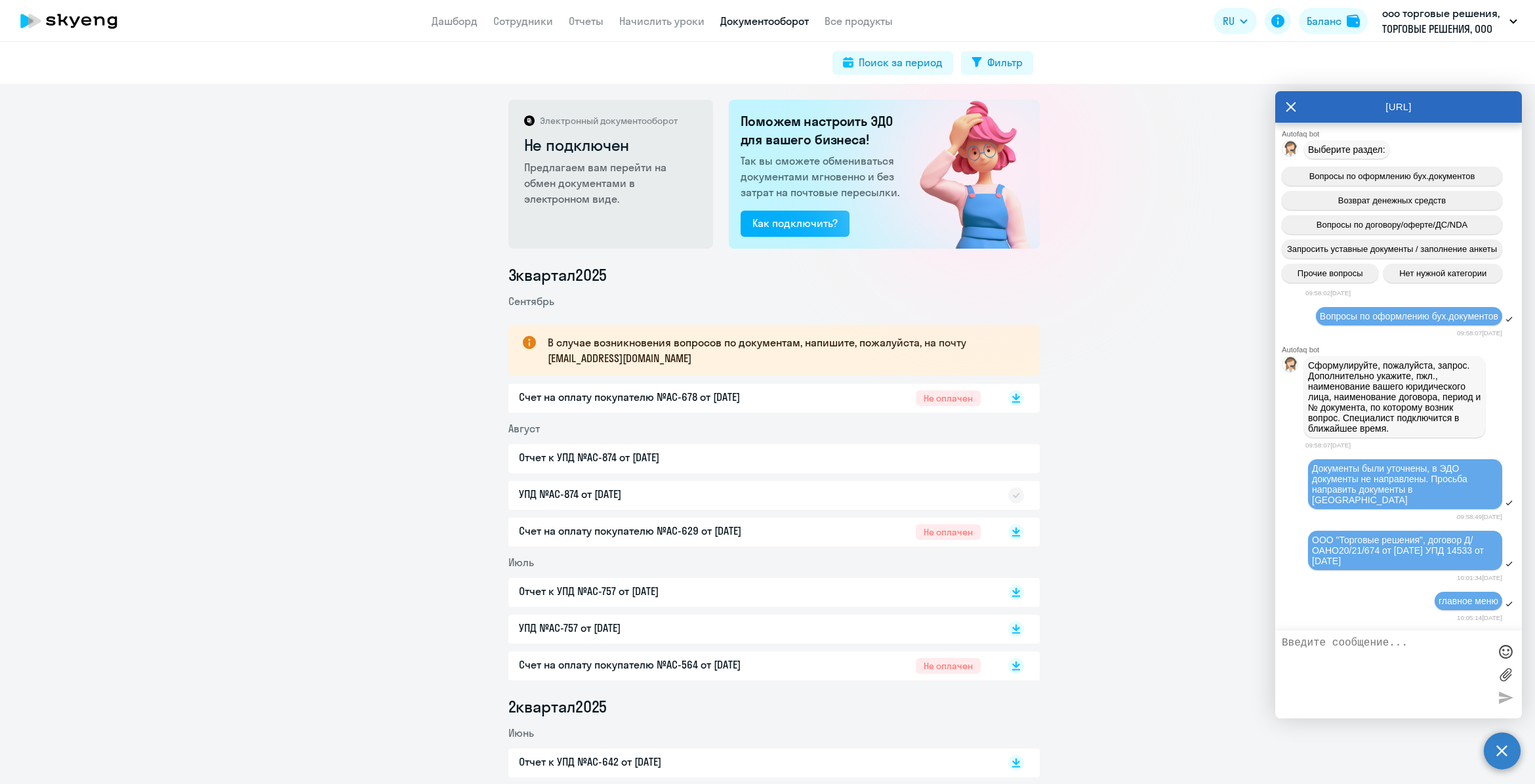
click at [1342, 650] on textarea at bounding box center [1385, 674] width 207 height 75
click at [1356, 154] on span "Выберите раздел:" at bounding box center [1347, 149] width 77 height 10
click at [1373, 641] on textarea at bounding box center [1385, 674] width 207 height 75
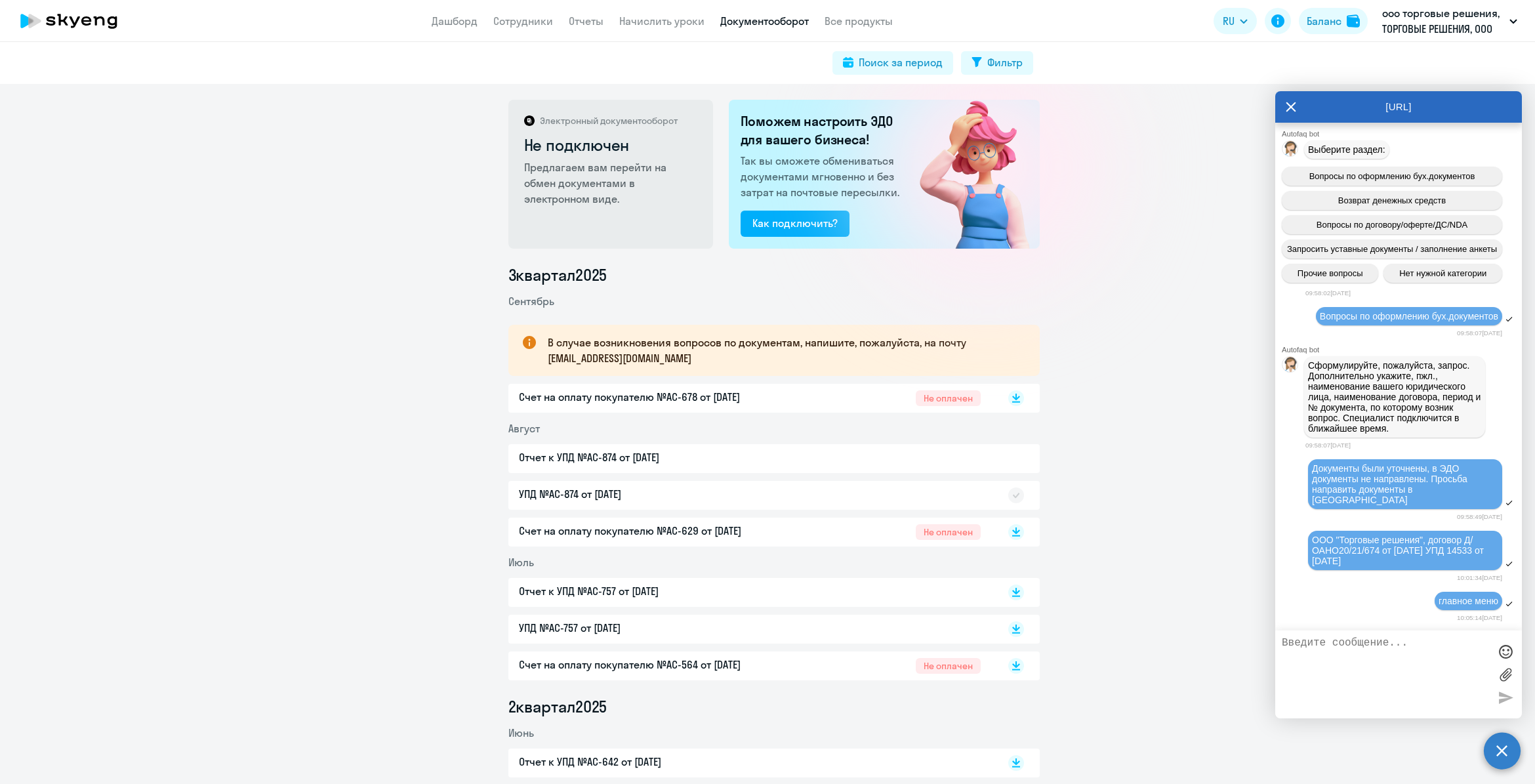
click at [1366, 650] on textarea at bounding box center [1385, 674] width 207 height 75
type textarea "Будет ответ?"
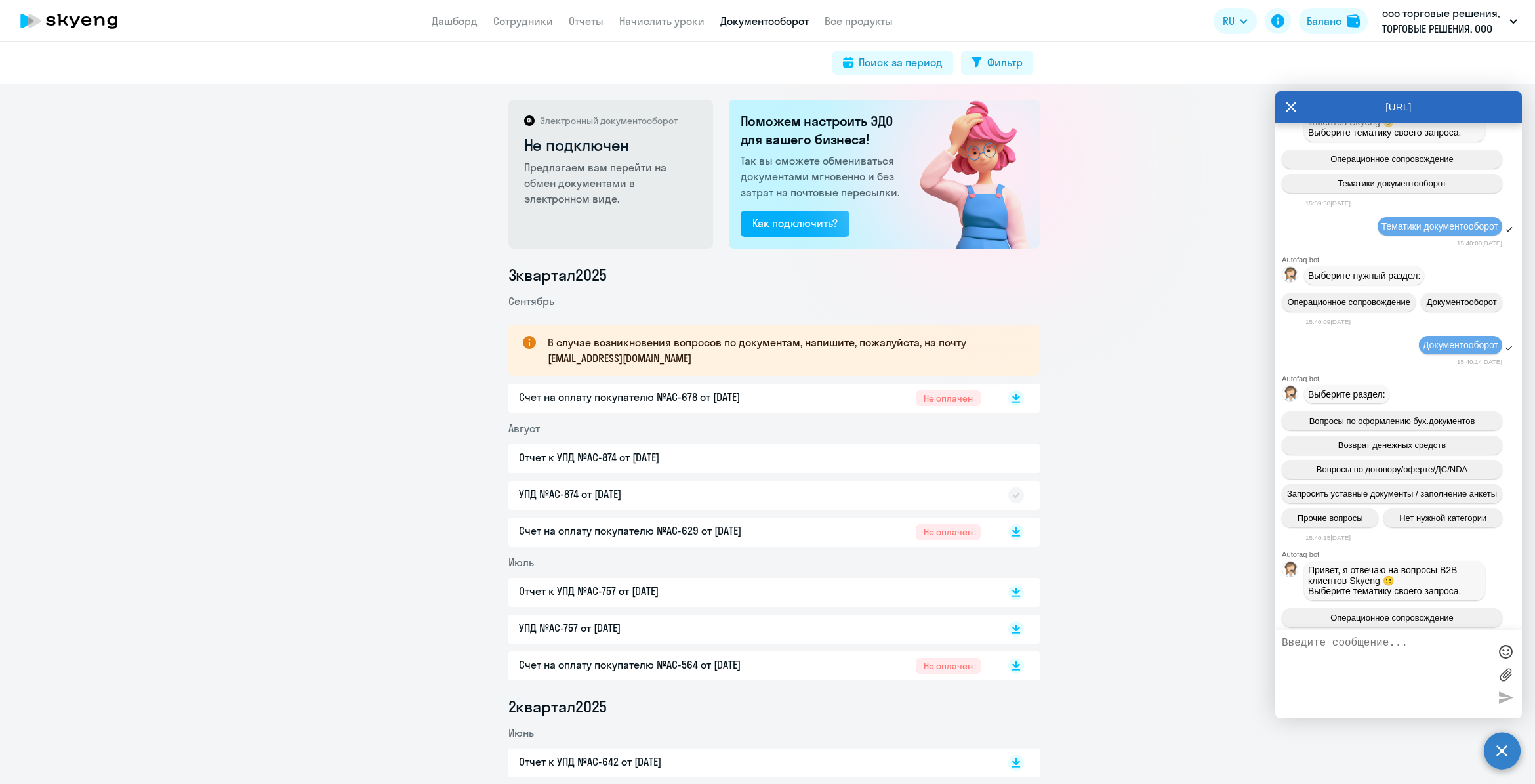
scroll to position [38, 0]
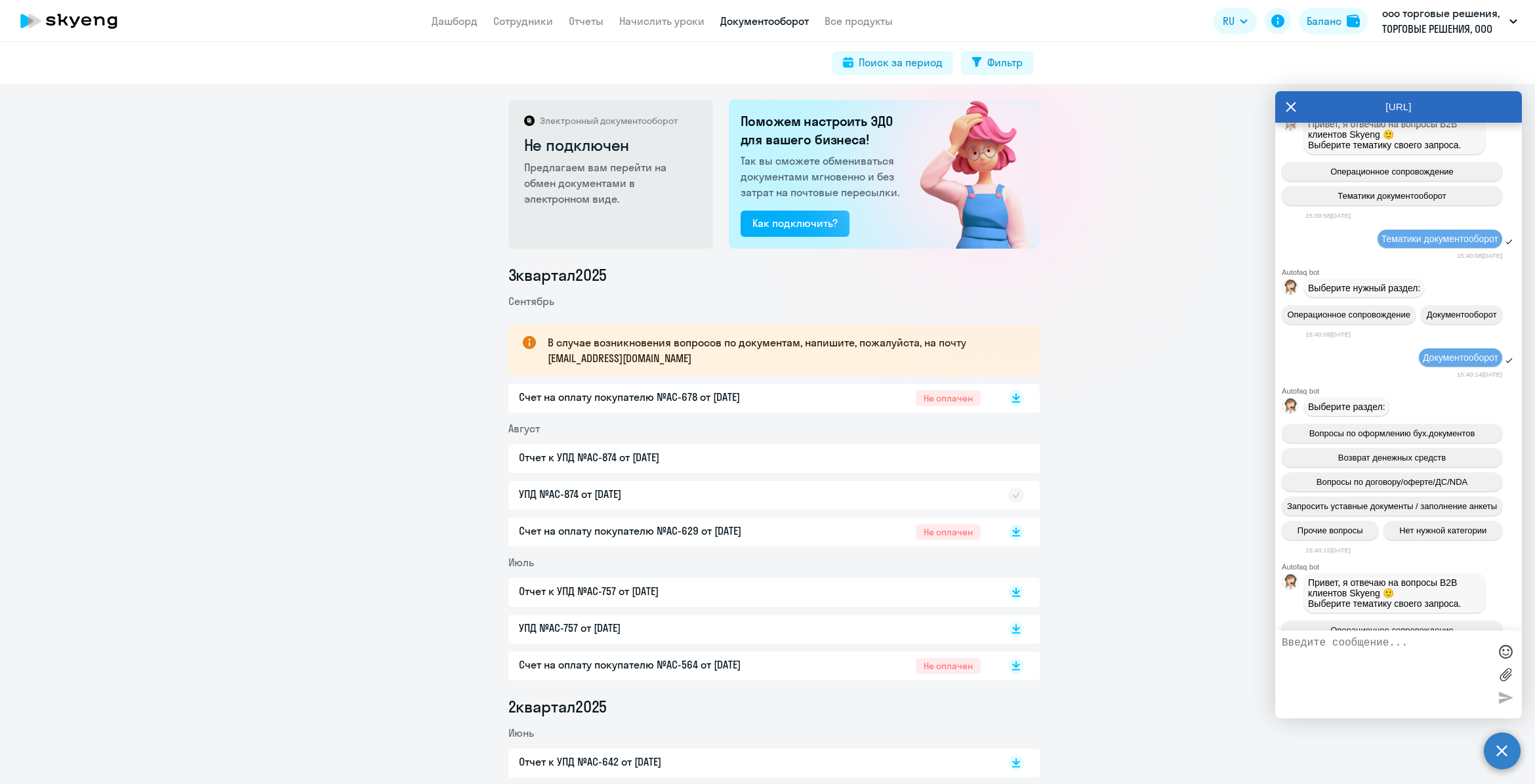
click at [1291, 106] on icon at bounding box center [1291, 107] width 9 height 9
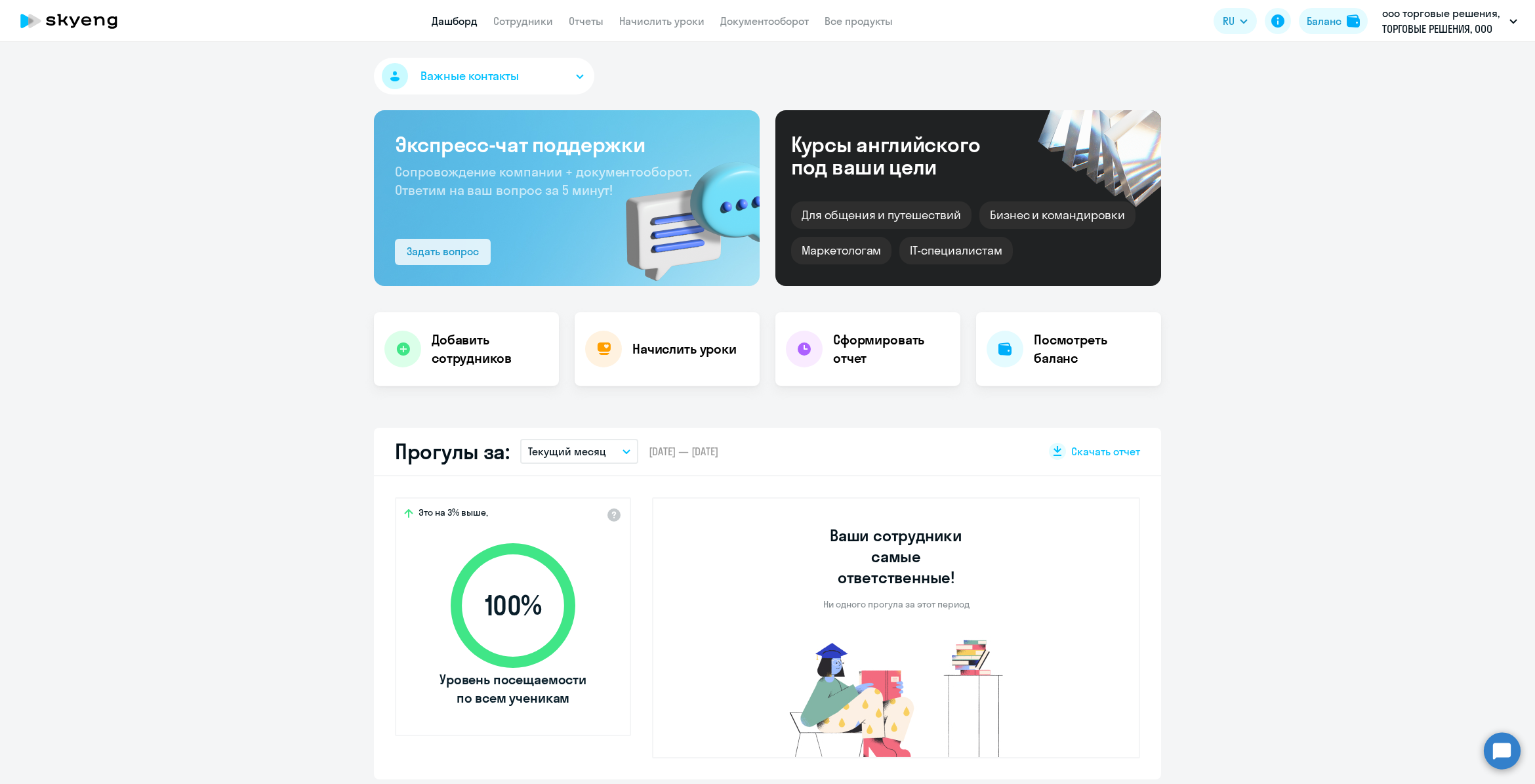
click at [441, 253] on div "Задать вопрос" at bounding box center [443, 251] width 72 height 16
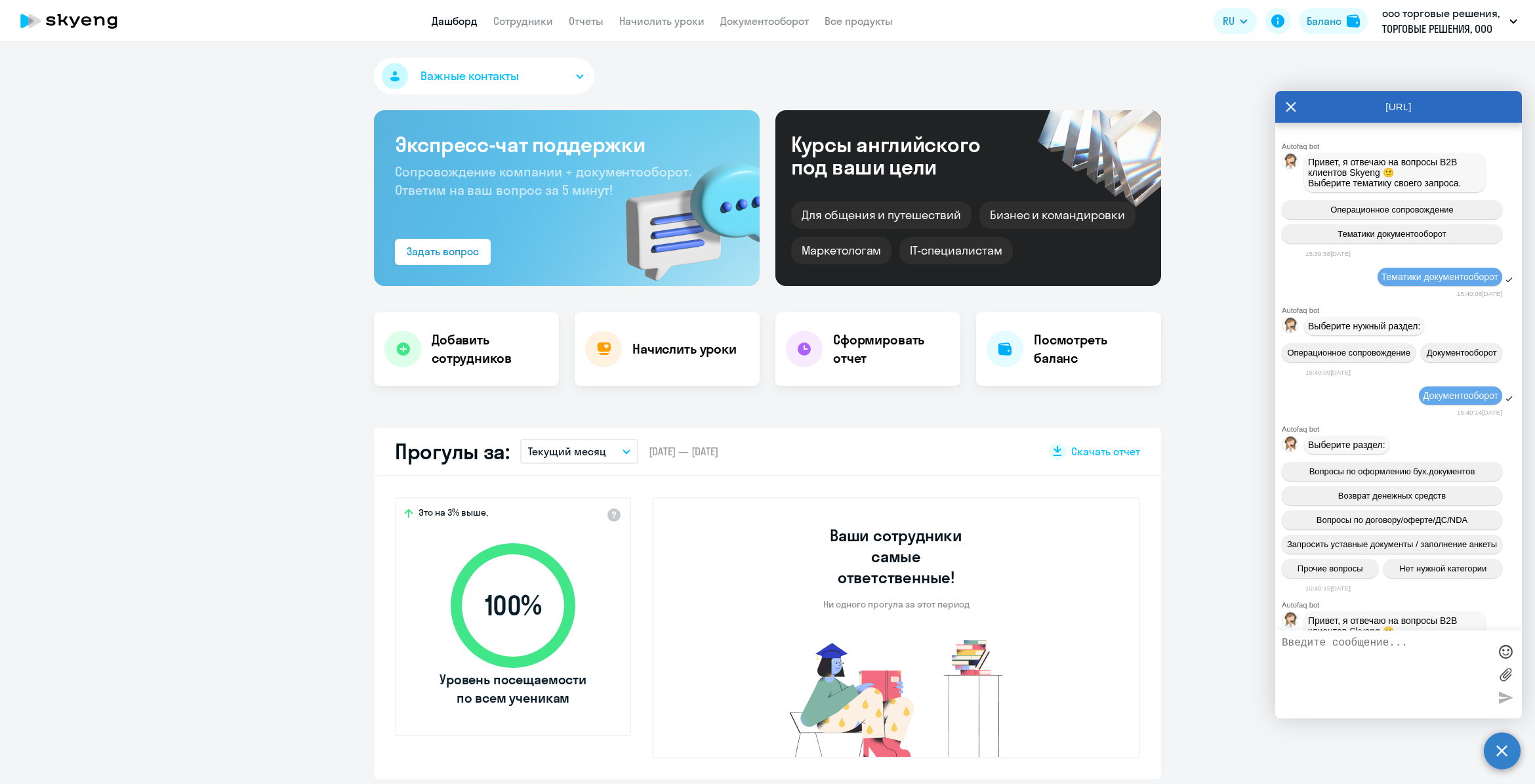
scroll to position [3137, 0]
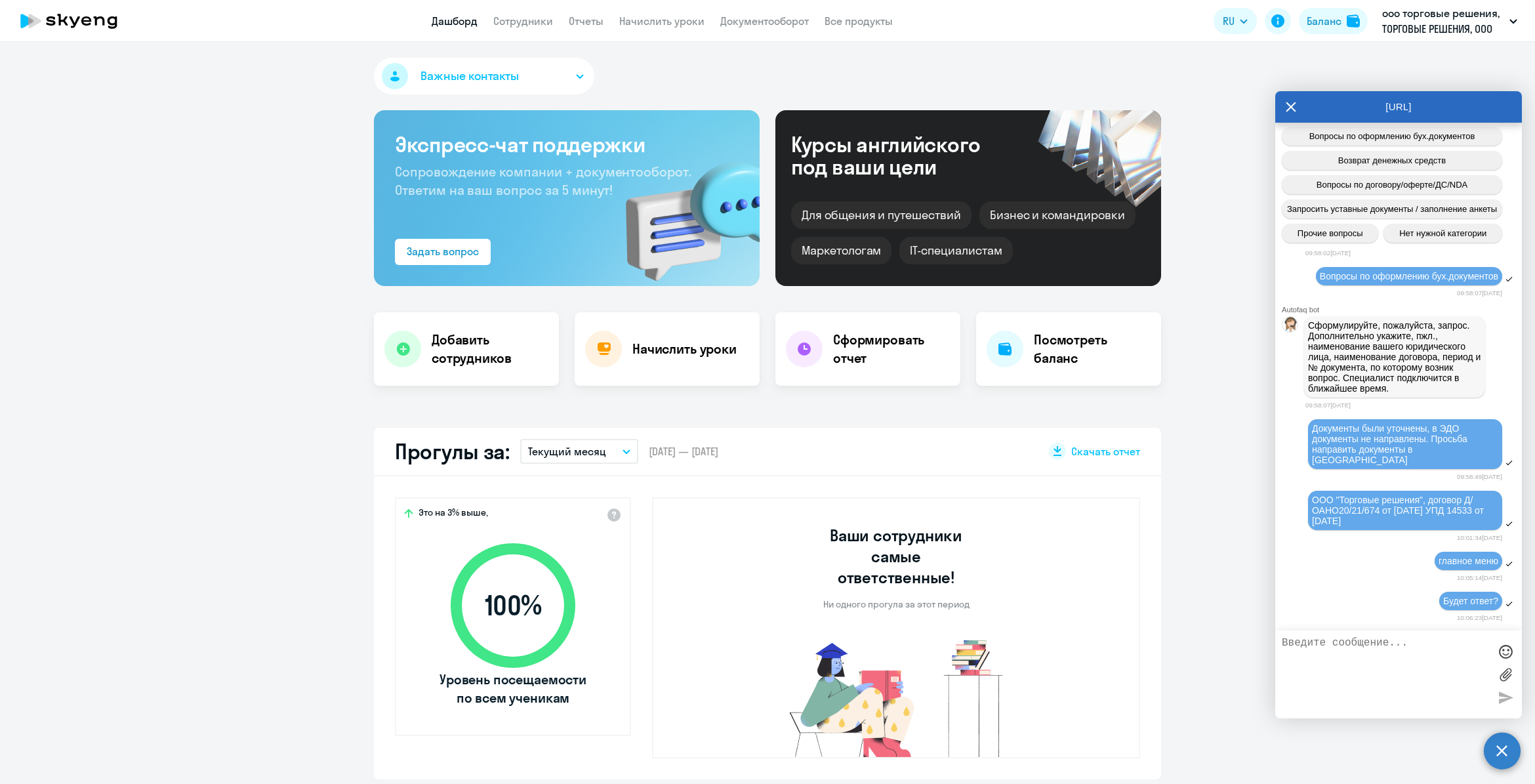
click at [1340, 635] on div at bounding box center [1398, 674] width 247 height 88
click at [1332, 652] on textarea at bounding box center [1385, 674] width 207 height 75
click at [496, 80] on span "Важные контакты" at bounding box center [470, 76] width 98 height 17
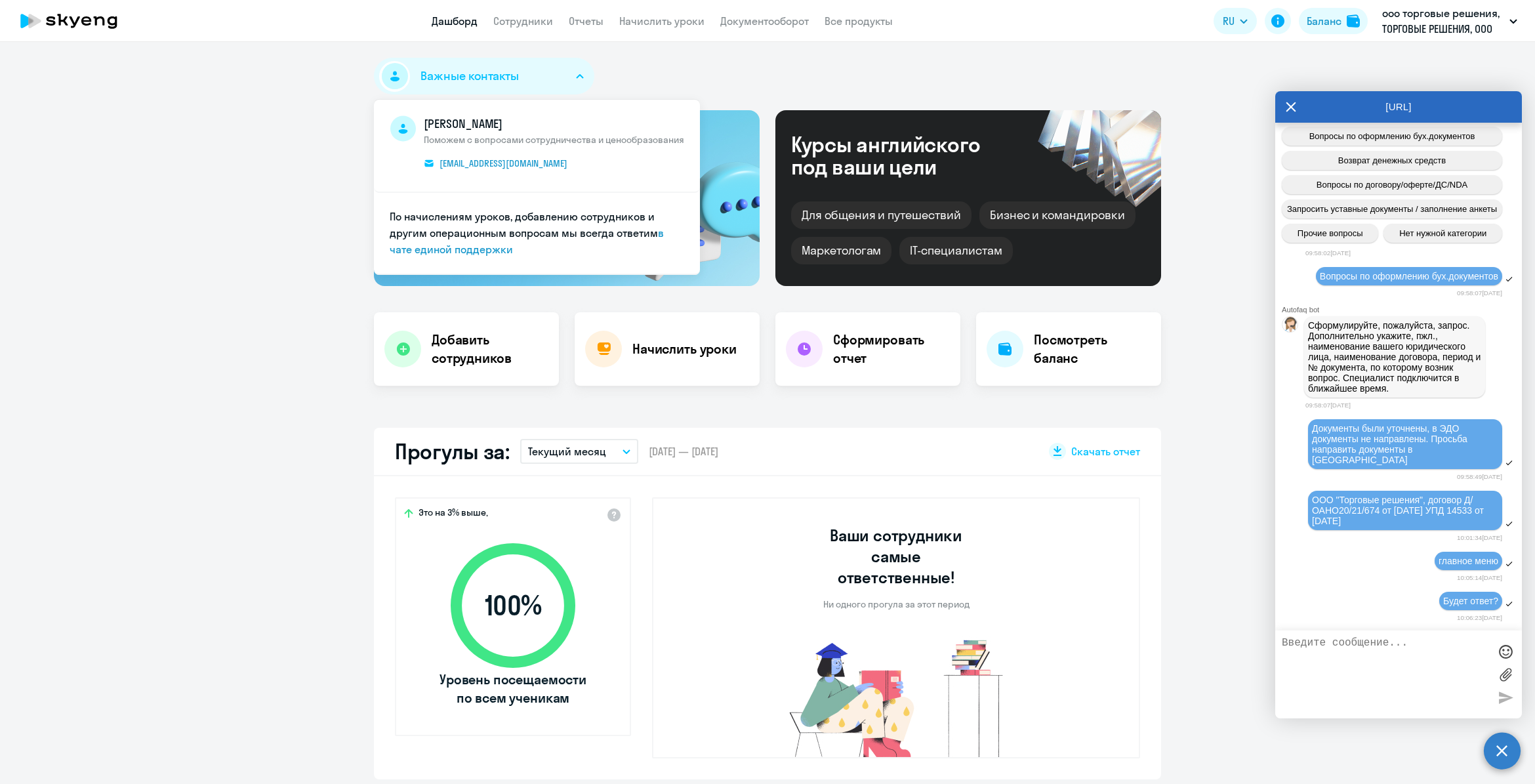
select select "30"
click at [542, 158] on span "[EMAIL_ADDRESS][DOMAIN_NAME]" at bounding box center [504, 163] width 128 height 12
click at [520, 181] on li "Артём Занкевич Поможем с вопросами сотрудничества и ценообразования artem.zanke…" at bounding box center [537, 147] width 326 height 93
drag, startPoint x: 643, startPoint y: 169, endPoint x: 556, endPoint y: 169, distance: 87.0
click at [556, 169] on span "Артём Занкевич Поможем с вопросами сотрудничества и ценообразования artem.zanke…" at bounding box center [554, 146] width 260 height 61
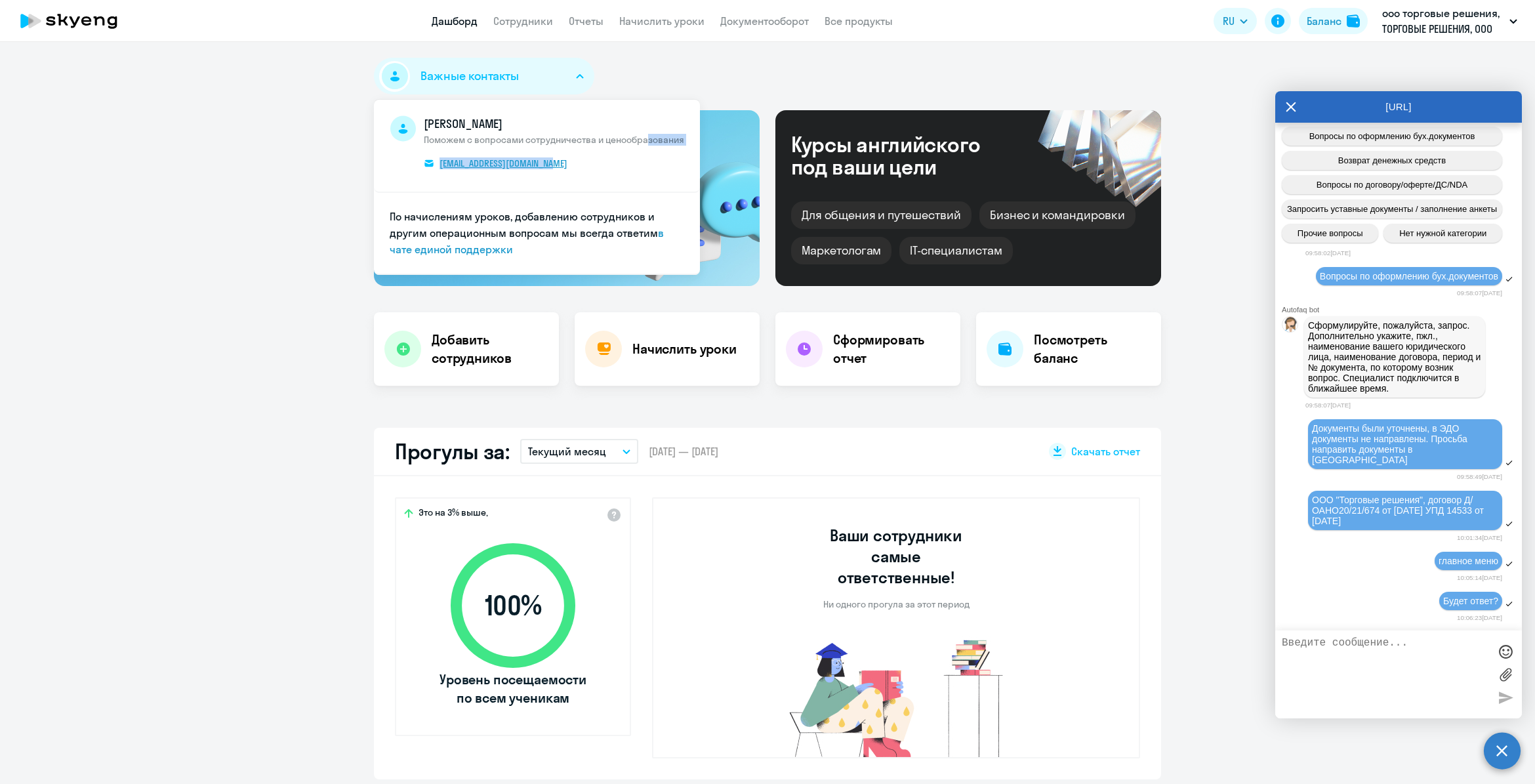
click at [556, 169] on link "[EMAIL_ADDRESS][DOMAIN_NAME]" at bounding box center [501, 163] width 154 height 14
click at [522, 180] on li "Артём Занкевич Поможем с вопросами сотрудничества и ценообразования artem.zanke…" at bounding box center [537, 147] width 326 height 93
drag, startPoint x: 514, startPoint y: 155, endPoint x: 566, endPoint y: 176, distance: 56.1
click at [566, 176] on li "Артём Занкевич Поможем с вопросами сотрудничества и ценообразования artem.zanke…" at bounding box center [537, 147] width 326 height 93
click at [392, 182] on li "Артём Занкевич Поможем с вопросами сотрудничества и ценообразования artem.zanke…" at bounding box center [537, 147] width 326 height 93
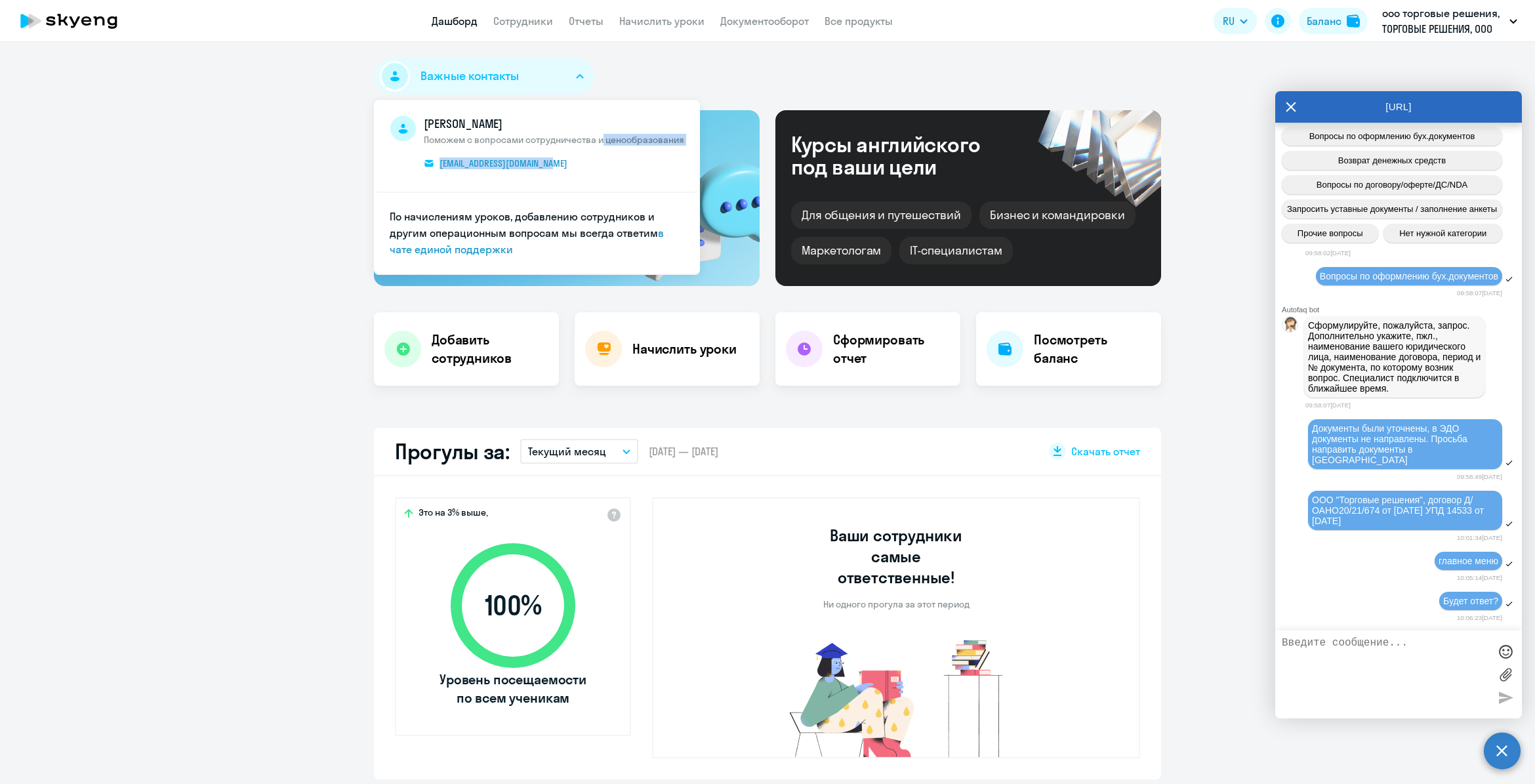
drag, startPoint x: 597, startPoint y: 167, endPoint x: 565, endPoint y: 170, distance: 32.1
click at [565, 170] on span "Артём Занкевич Поможем с вопросами сотрудничества и ценообразования artem.zanke…" at bounding box center [554, 146] width 260 height 61
click at [389, 165] on span at bounding box center [402, 146] width 26 height 61
